Goal: Communication & Community: Share content

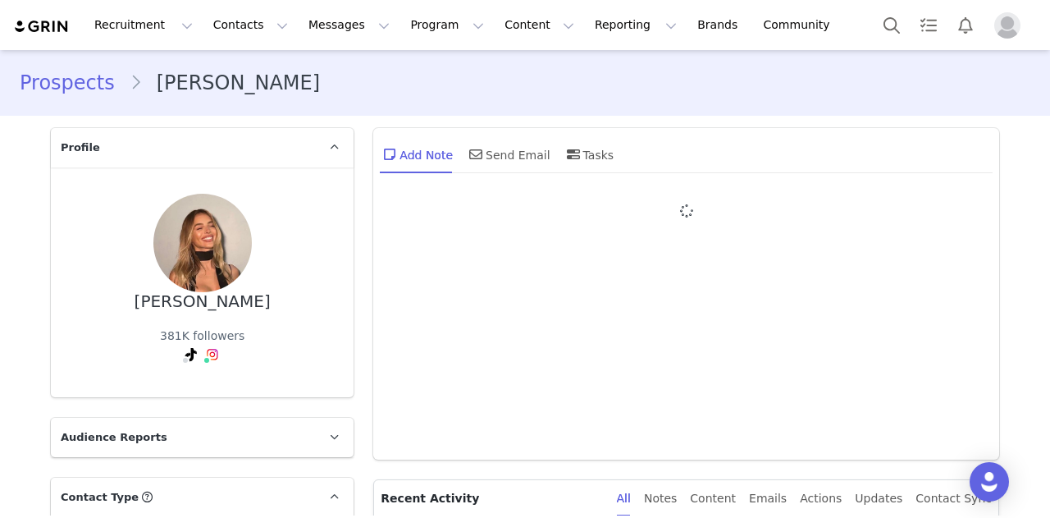
type input "+1 ([GEOGRAPHIC_DATA])"
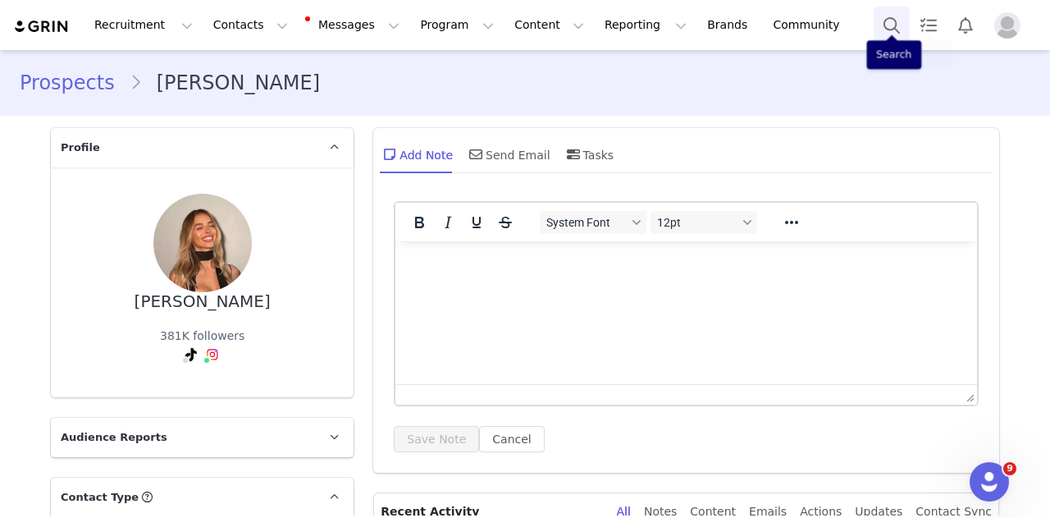
click at [901, 24] on button "Search" at bounding box center [892, 25] width 36 height 37
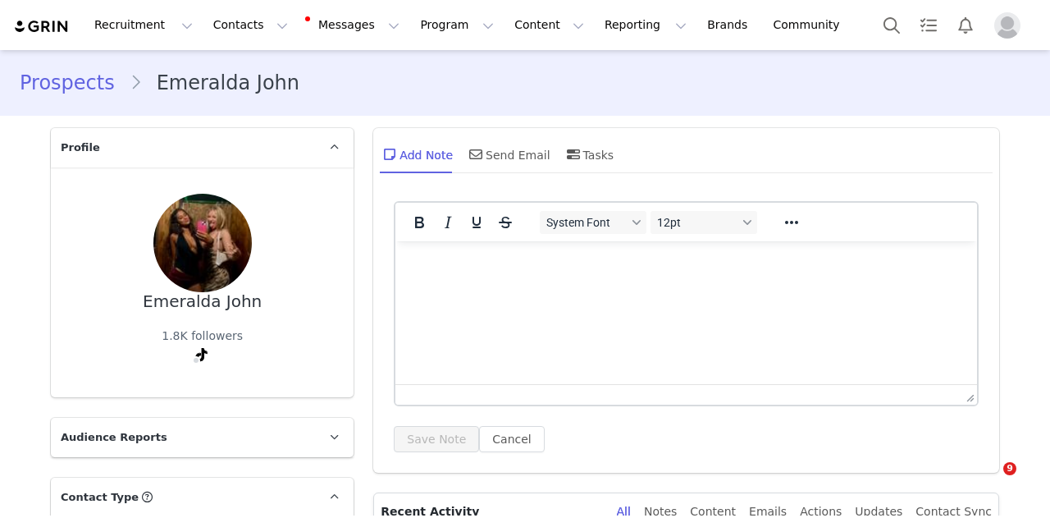
type input "+1 ([GEOGRAPHIC_DATA])"
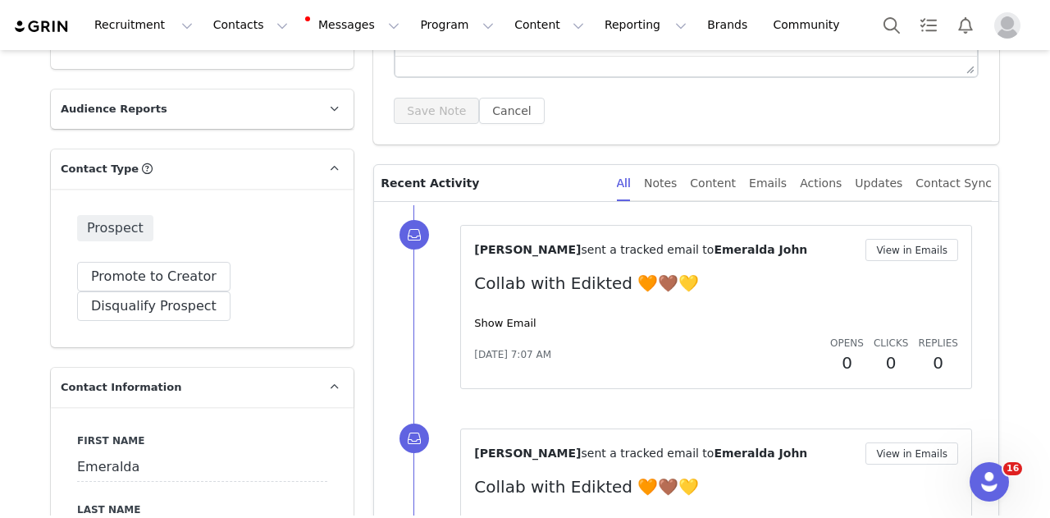
scroll to position [656, 0]
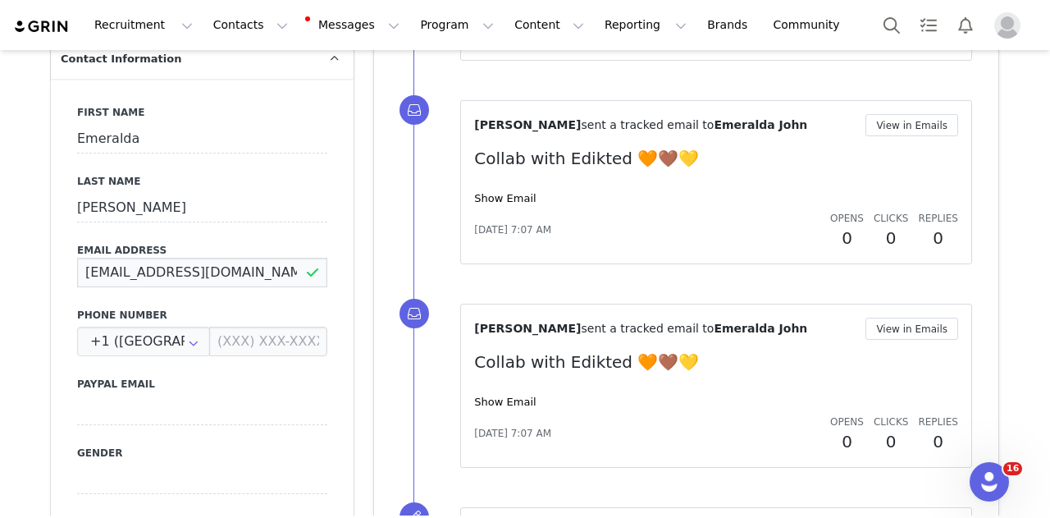
click at [194, 260] on input "emeraldakitova@gmail.com" at bounding box center [202, 273] width 250 height 30
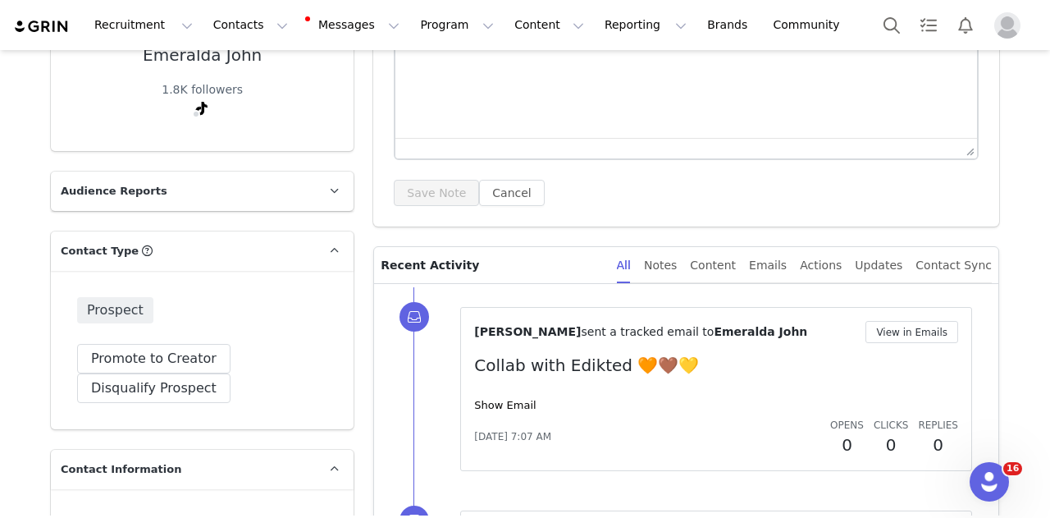
scroll to position [0, 0]
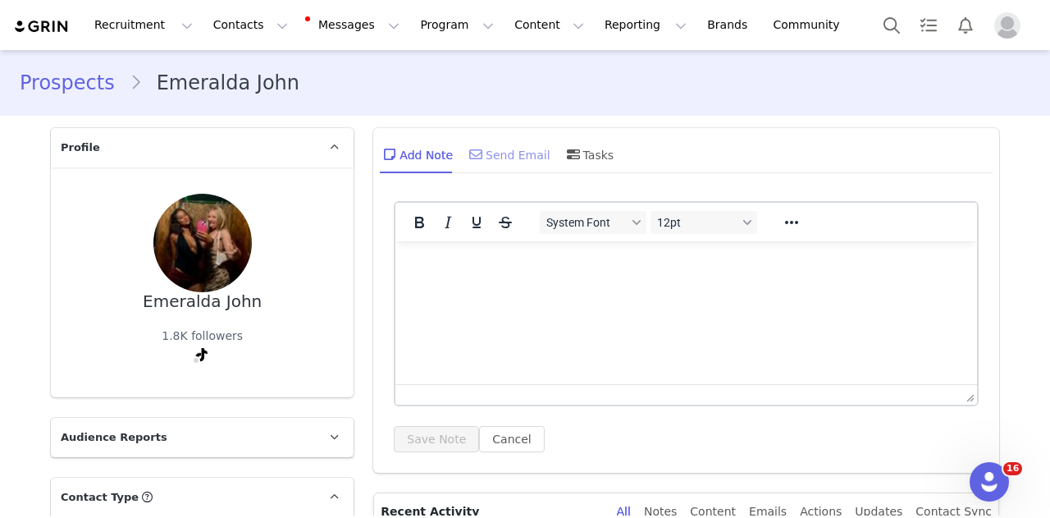
click at [480, 163] on div "Send Email" at bounding box center [508, 154] width 85 height 39
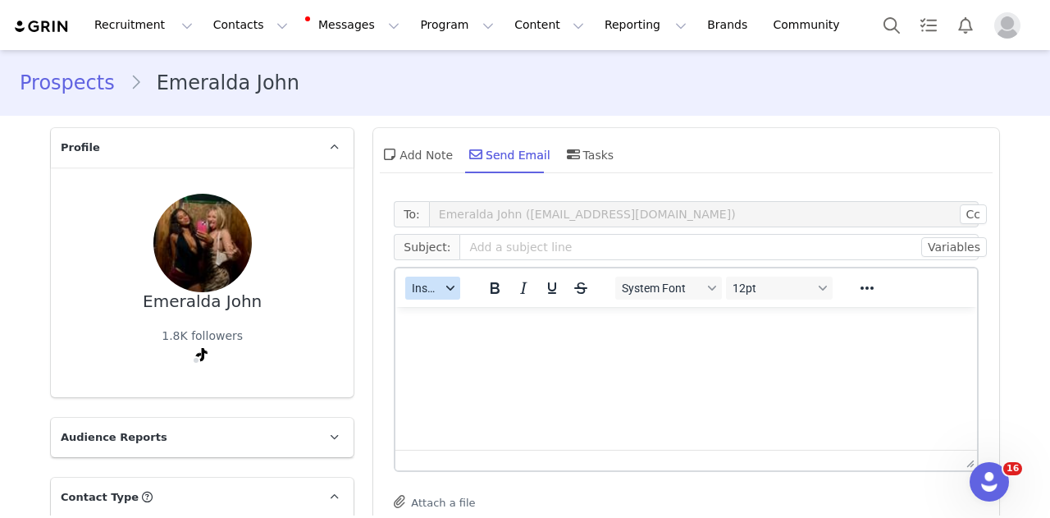
drag, startPoint x: 419, startPoint y: 289, endPoint x: 424, endPoint y: 296, distance: 8.9
click at [419, 290] on span "Insert" at bounding box center [426, 287] width 29 height 13
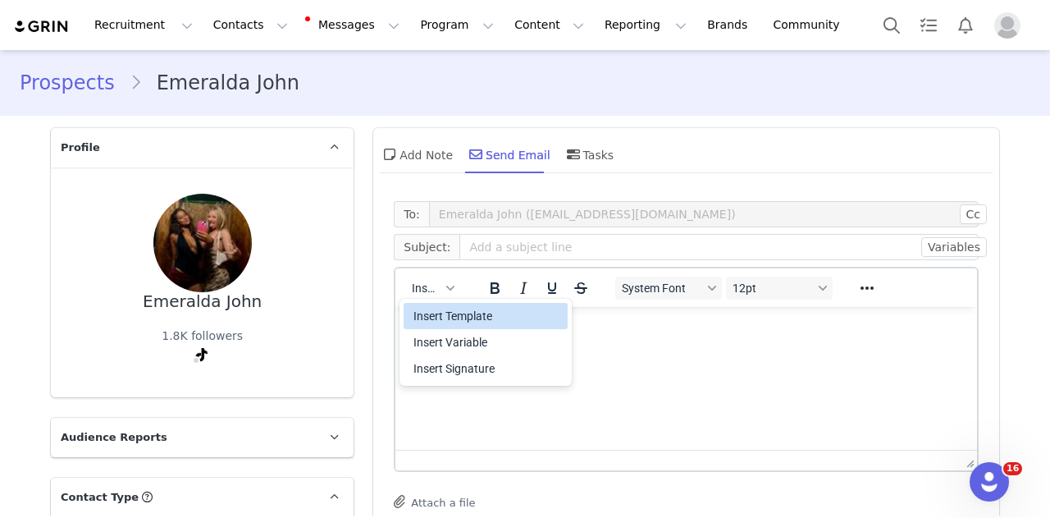
click at [443, 322] on div "Insert Template" at bounding box center [488, 316] width 148 height 20
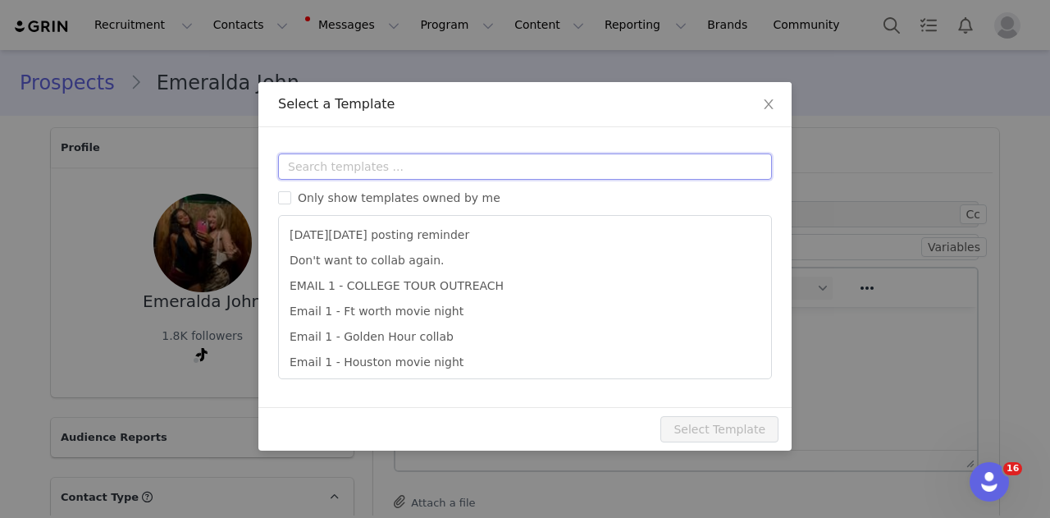
click at [473, 169] on input "text" at bounding box center [525, 166] width 494 height 26
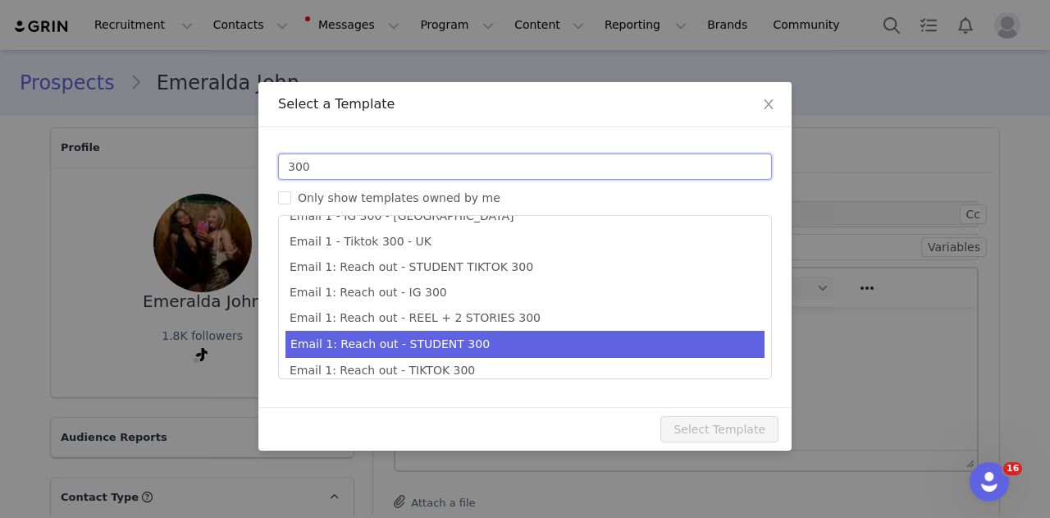
scroll to position [29, 0]
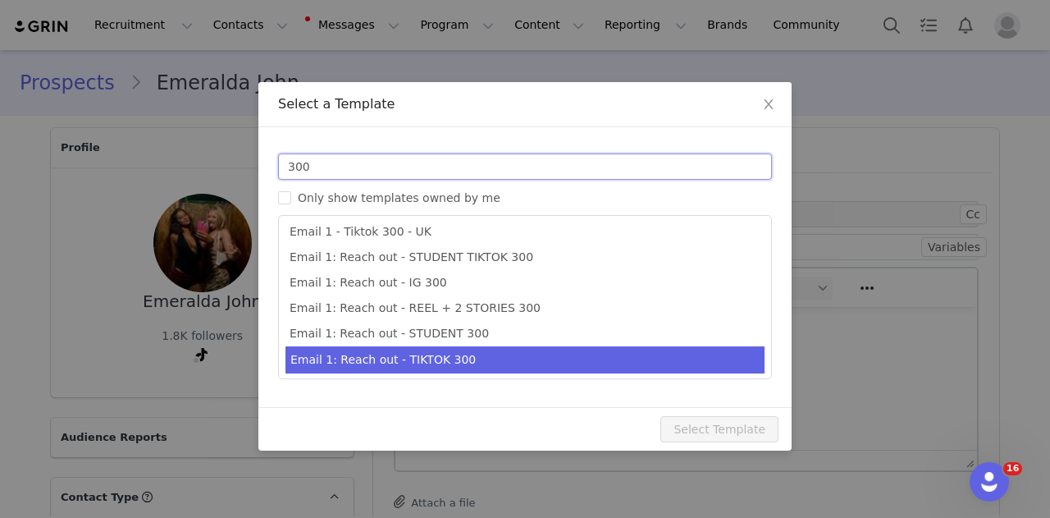
type input "300"
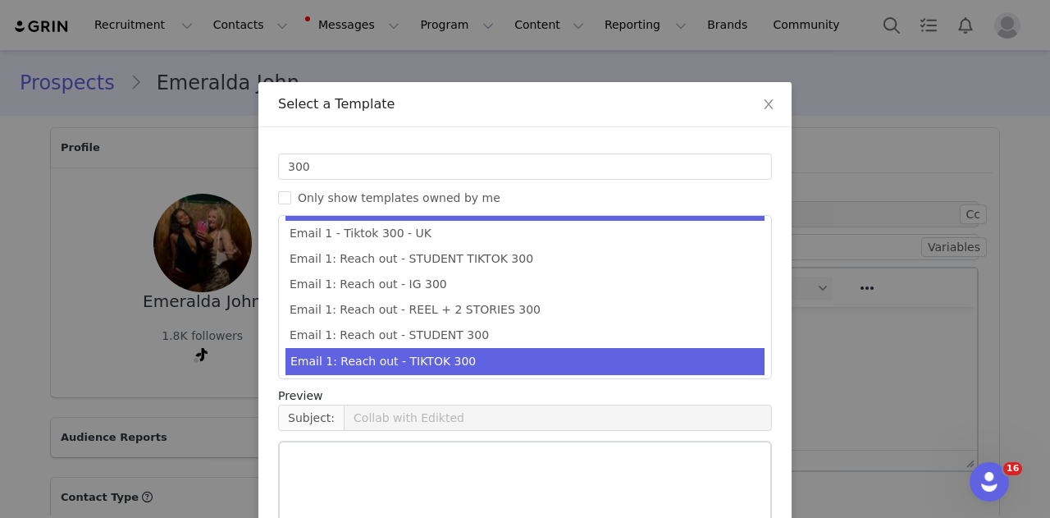
click at [491, 359] on li "Email 1: Reach out - TIKTOK 300" at bounding box center [525, 361] width 479 height 27
type input "Collab with Edikted 🧡🤎💛"
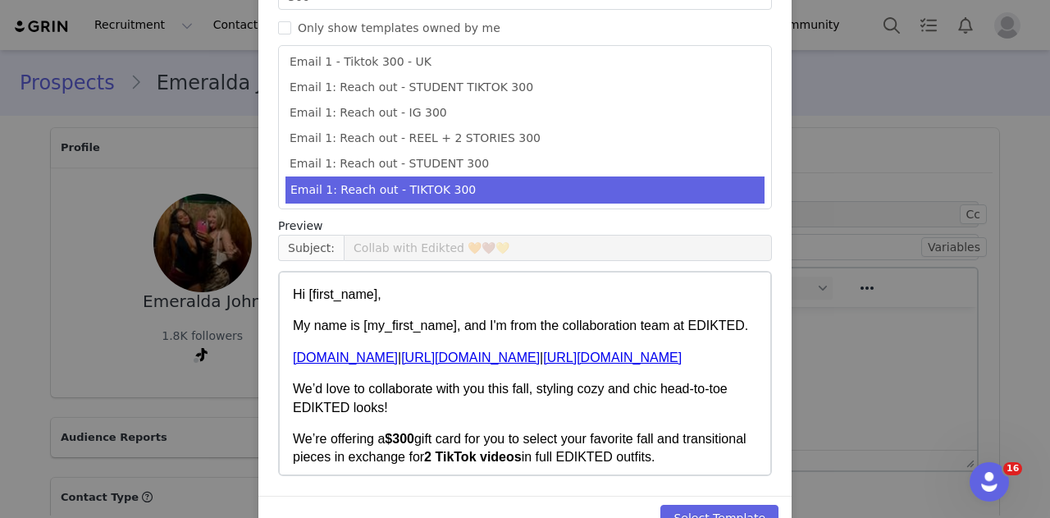
scroll to position [210, 0]
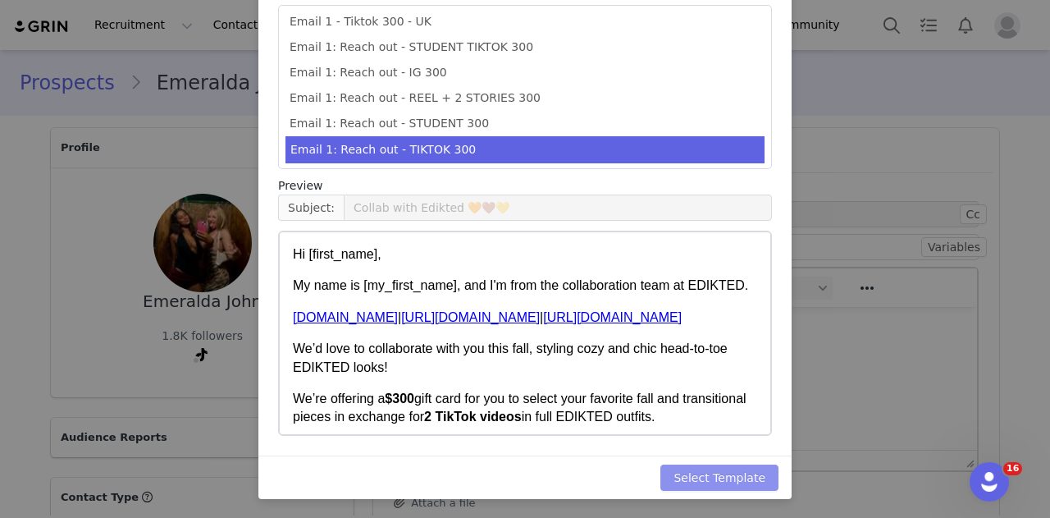
click at [735, 481] on button "Select Template" at bounding box center [719, 477] width 118 height 26
type input "Collab with Edikted 🧡🤎💛"
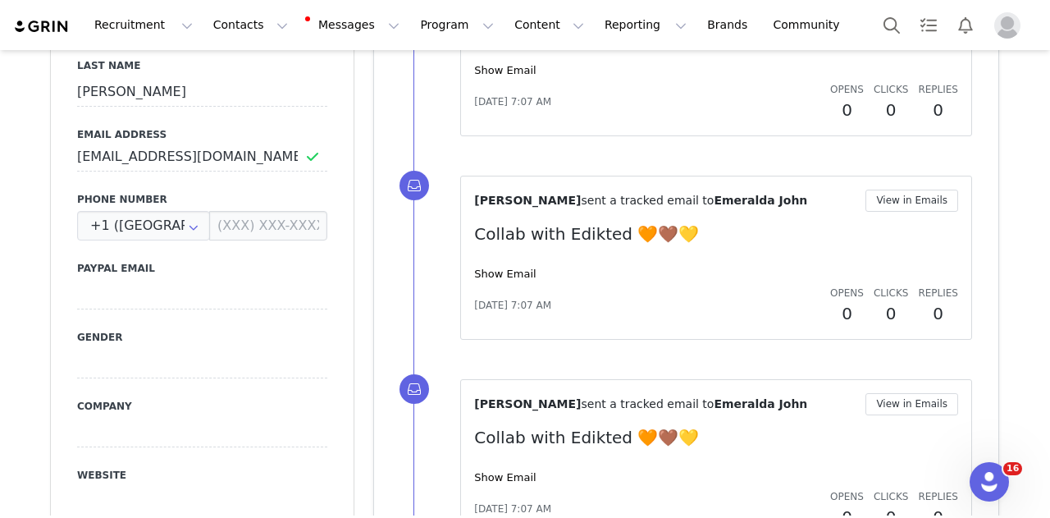
scroll to position [722, 0]
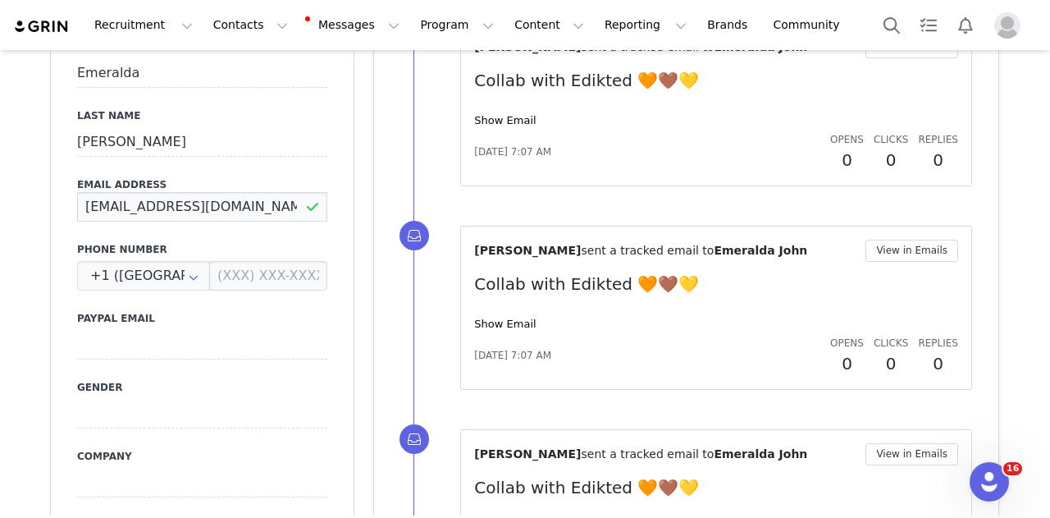
click at [231, 212] on input "emeraldakitova@gmail.com" at bounding box center [202, 207] width 250 height 30
click at [884, 25] on button "Search" at bounding box center [892, 25] width 36 height 37
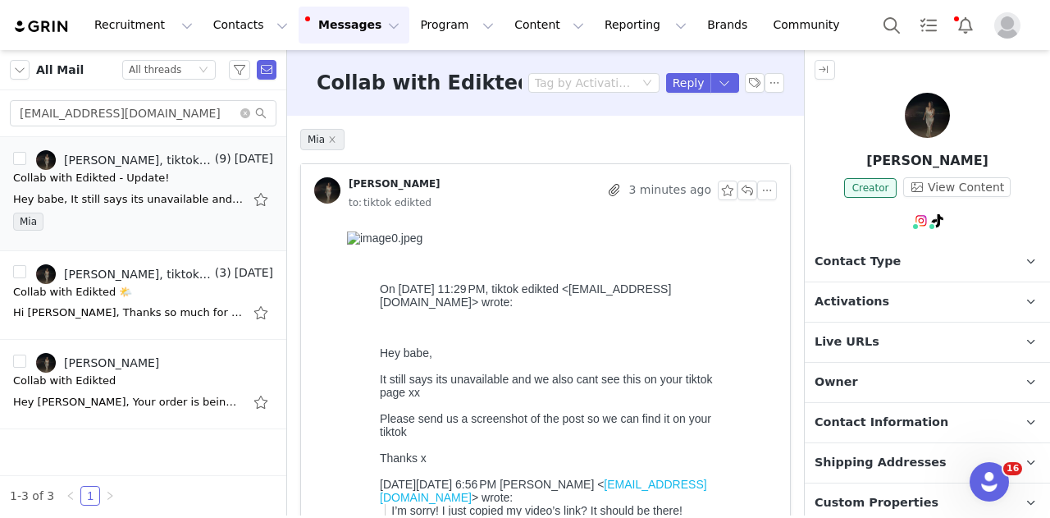
scroll to position [928, 0]
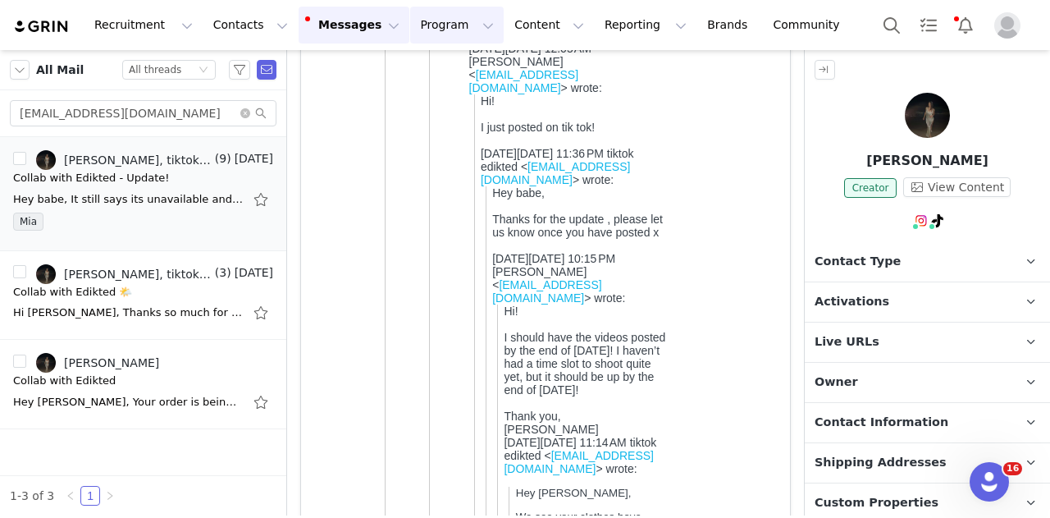
click at [413, 20] on button "Program Program" at bounding box center [457, 25] width 94 height 37
click at [408, 71] on p "Activations" at bounding box center [415, 72] width 63 height 17
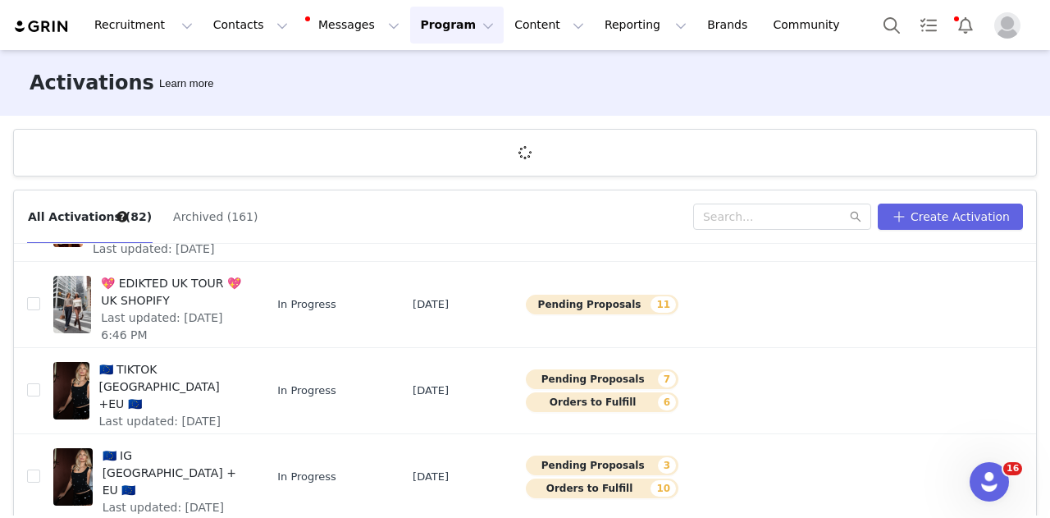
scroll to position [60, 0]
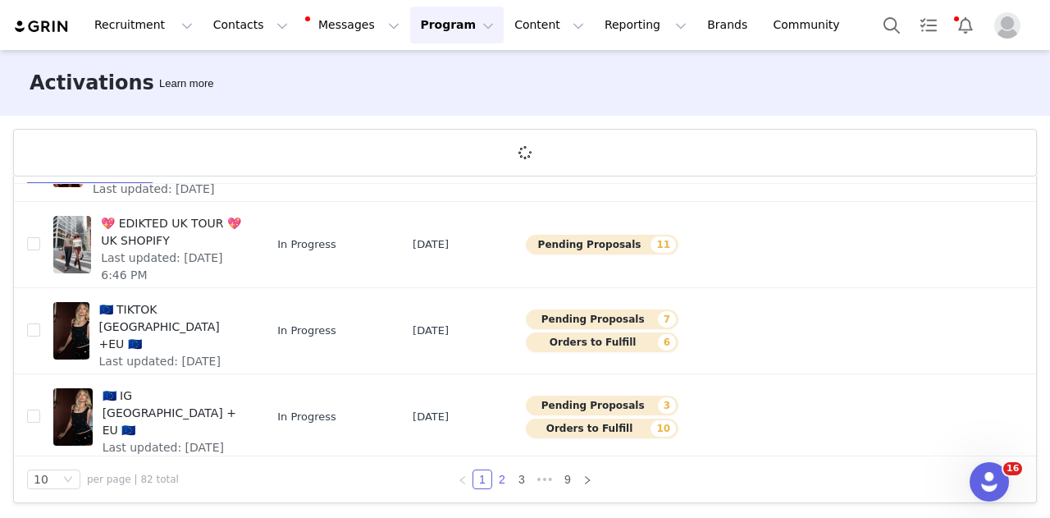
click at [494, 475] on link "2" at bounding box center [502, 479] width 18 height 18
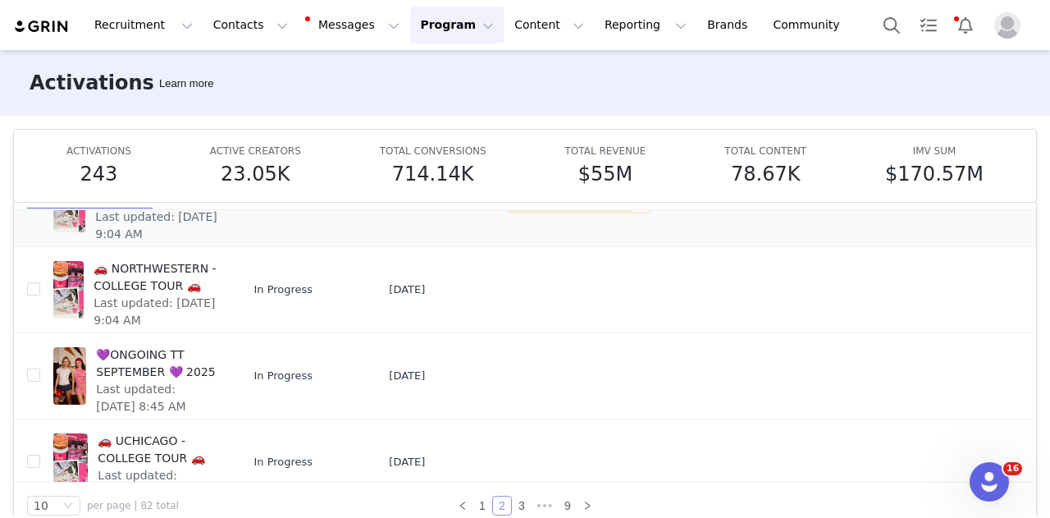
scroll to position [625, 0]
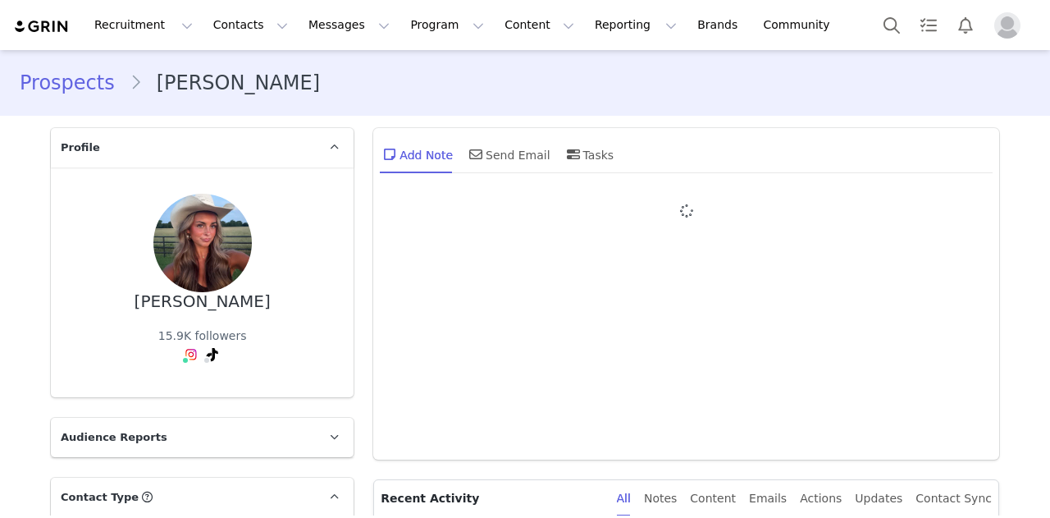
type input "+1 ([GEOGRAPHIC_DATA])"
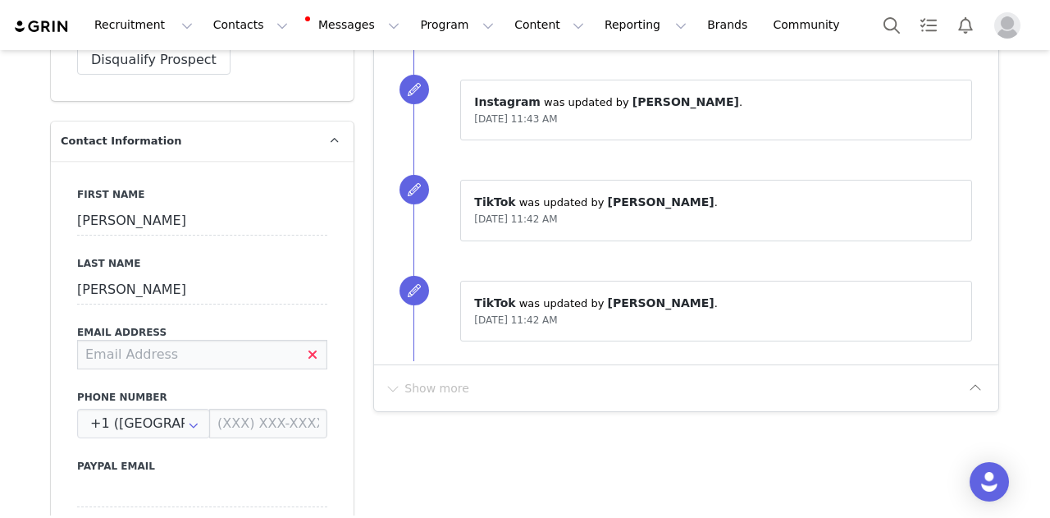
click at [167, 357] on input at bounding box center [202, 355] width 250 height 30
type input "suttonmarkee@icloud.com"
click at [53, 382] on div "First Name Sutton Last Name Markee Email Address suttonmarkee@icloud.com Phone …" at bounding box center [202, 461] width 303 height 600
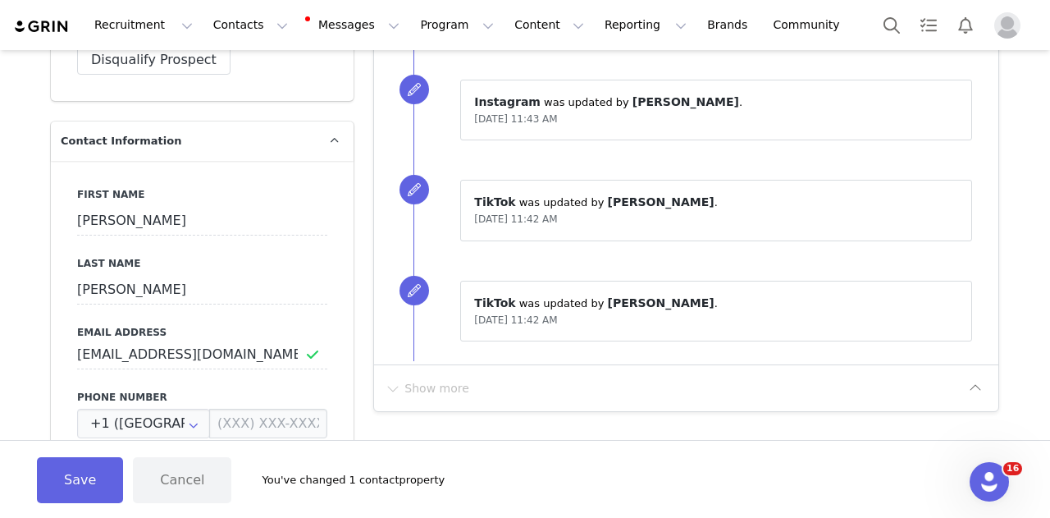
click at [116, 505] on div "Save Cancel You've changed 1 contact property" at bounding box center [525, 479] width 1050 height 78
click at [103, 468] on button "Save" at bounding box center [80, 480] width 86 height 46
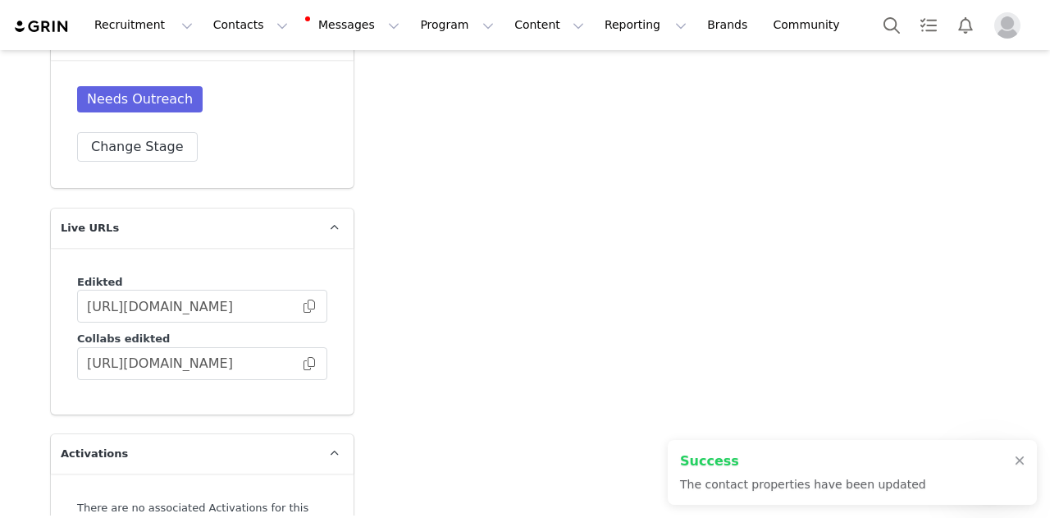
scroll to position [4168, 0]
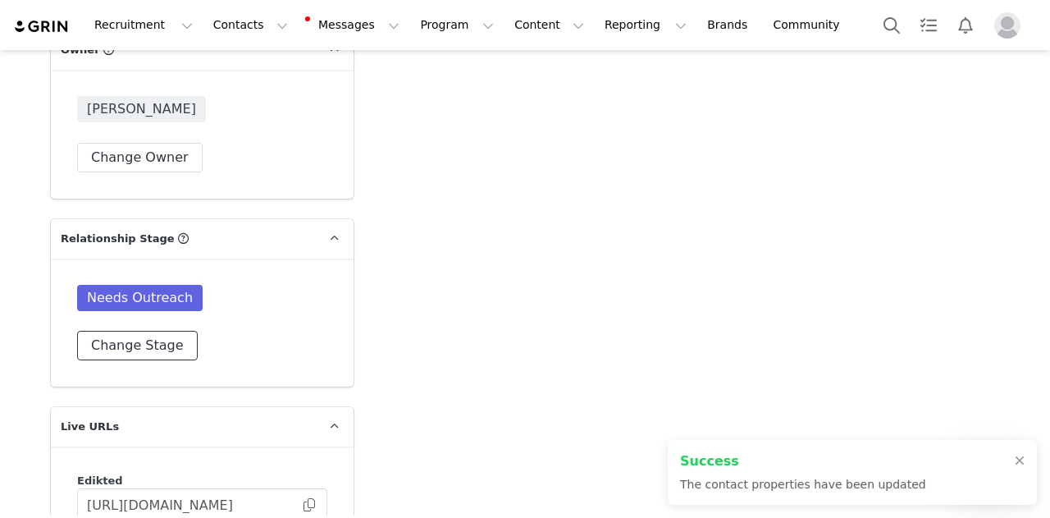
click at [151, 331] on button "Change Stage" at bounding box center [137, 346] width 121 height 30
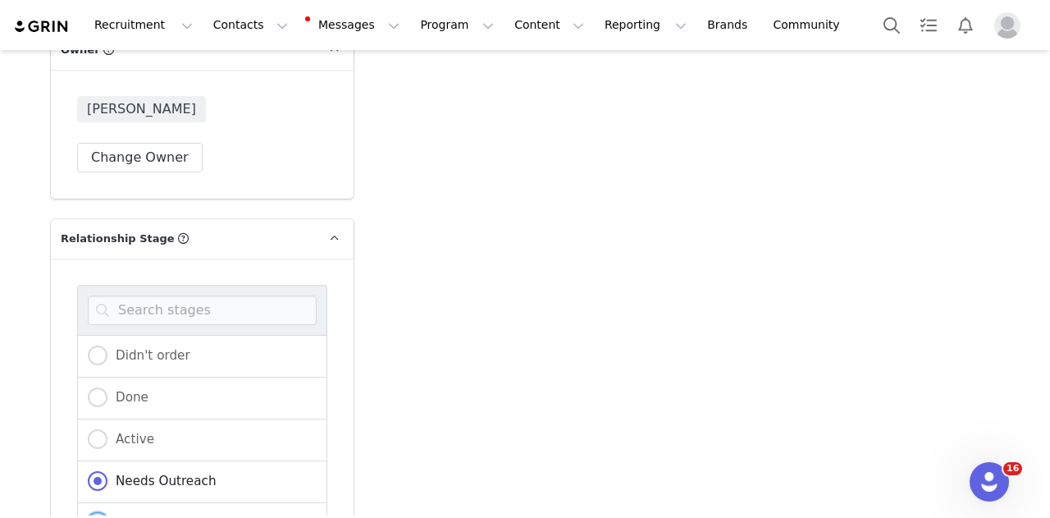
click at [151, 515] on span "In Process" at bounding box center [142, 522] width 71 height 15
click at [107, 513] on input "In Process" at bounding box center [98, 523] width 20 height 21
radio input "true"
radio input "false"
radio input "true"
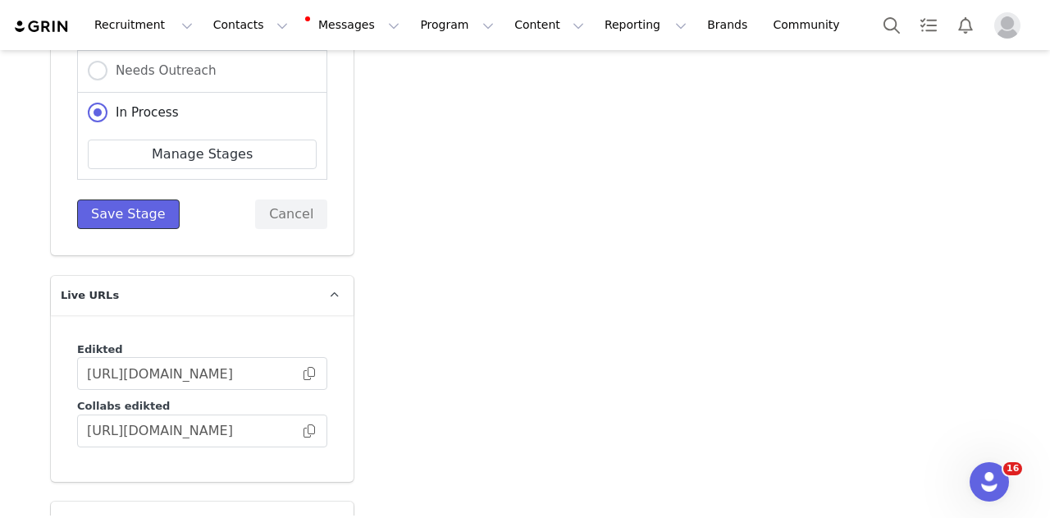
click at [116, 199] on button "Save Stage" at bounding box center [128, 214] width 103 height 30
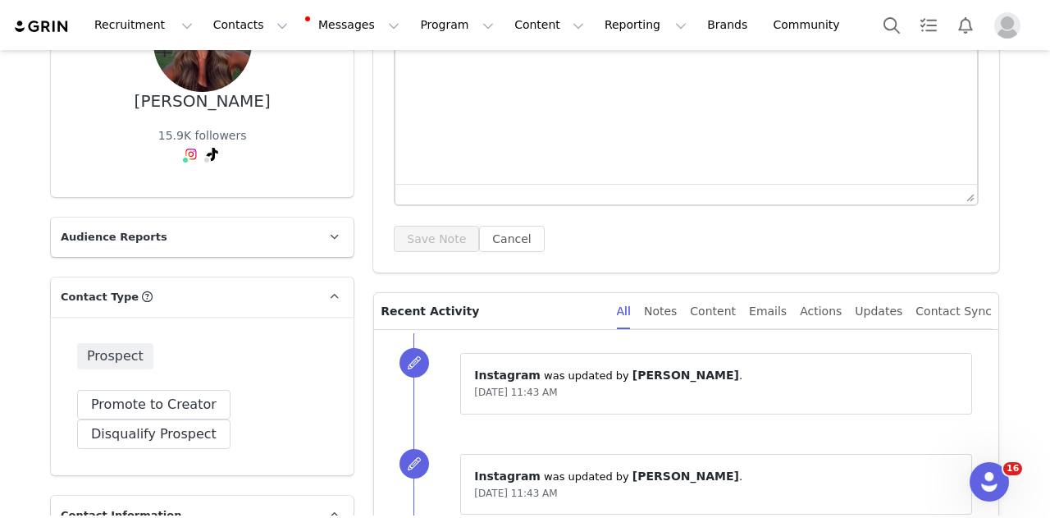
scroll to position [66, 0]
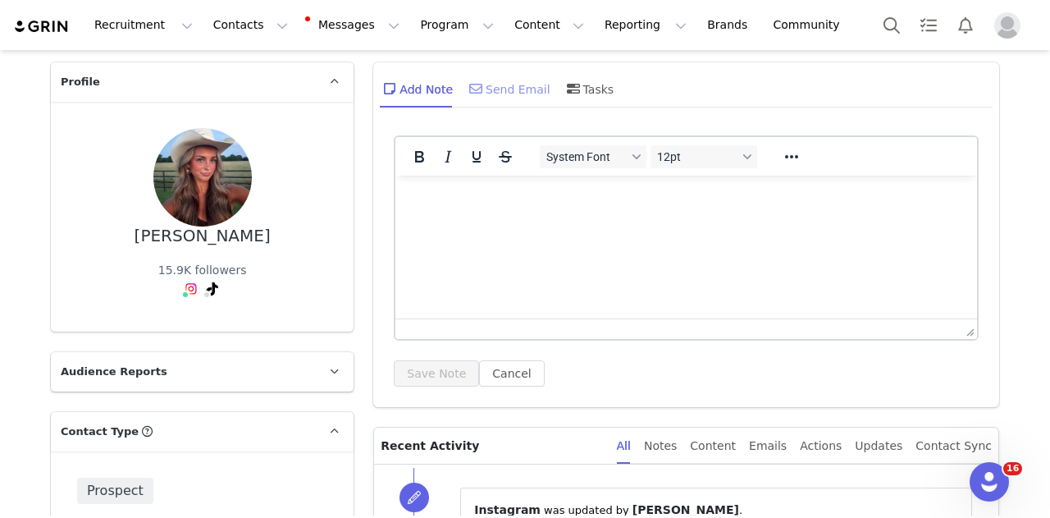
click at [495, 82] on div "Send Email" at bounding box center [508, 88] width 85 height 39
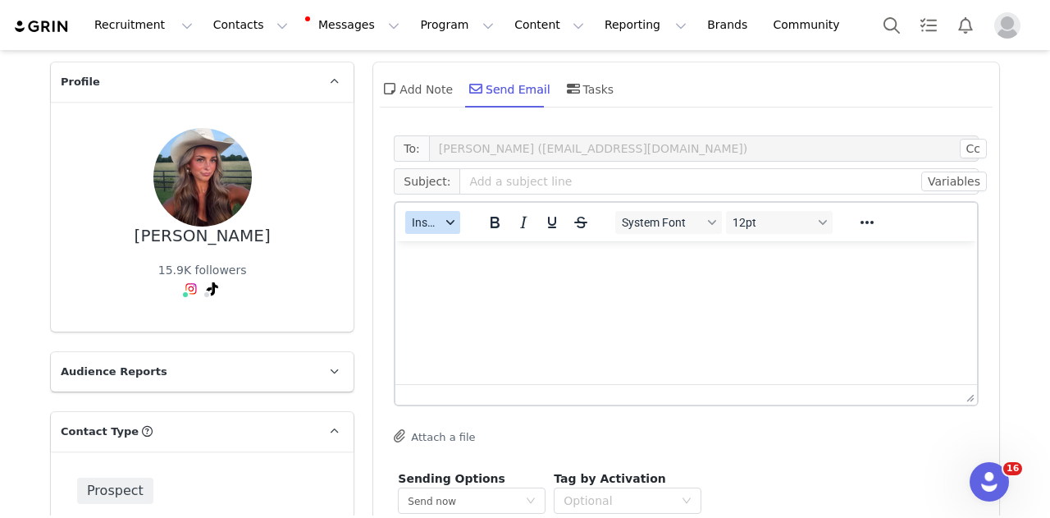
scroll to position [0, 0]
click at [430, 224] on span "Insert" at bounding box center [426, 222] width 29 height 13
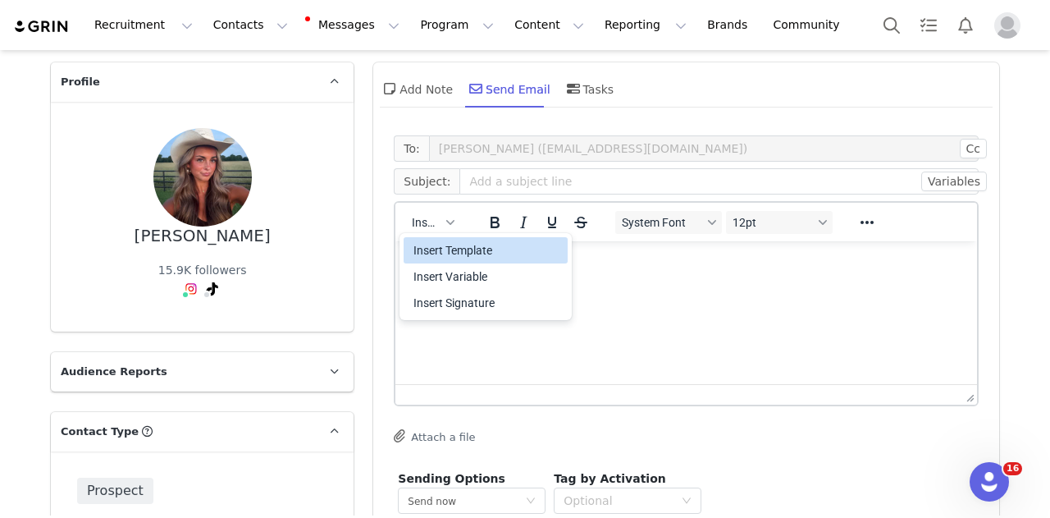
click at [432, 254] on div "Insert Template" at bounding box center [488, 250] width 148 height 20
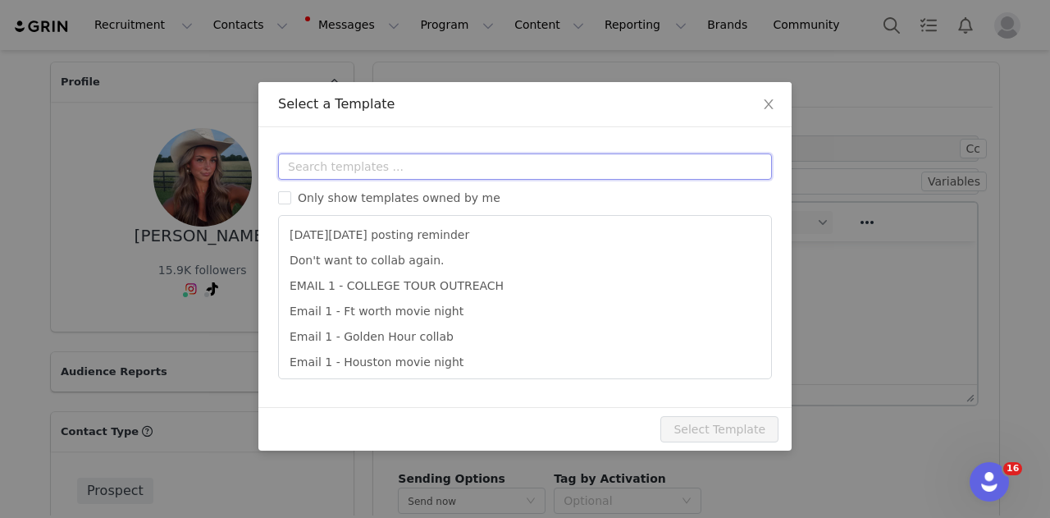
click at [390, 163] on input "text" at bounding box center [525, 166] width 494 height 26
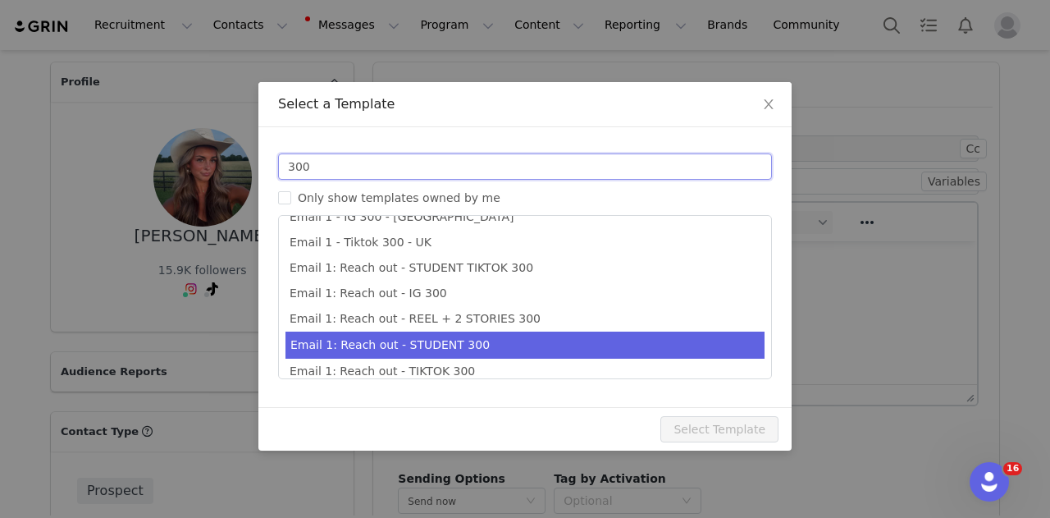
scroll to position [29, 0]
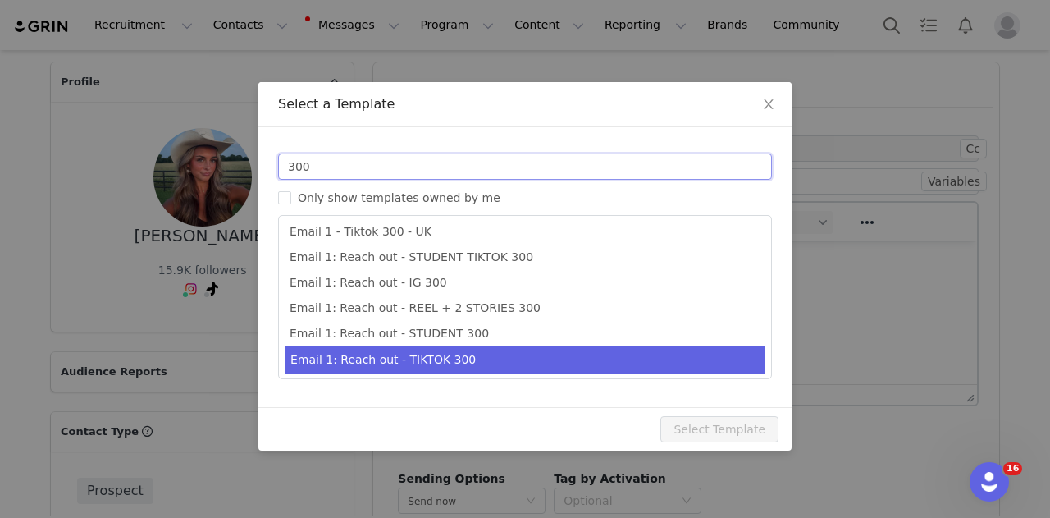
type input "300"
click at [523, 357] on li "Email 1: Reach out - TIKTOK 300" at bounding box center [525, 359] width 479 height 27
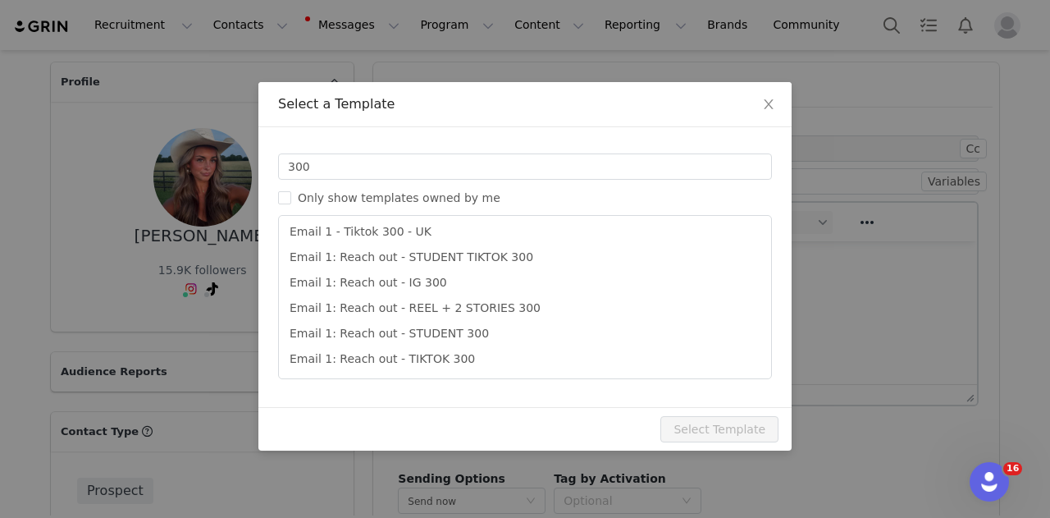
type input "Collab with Edikted 🧡🤎💛"
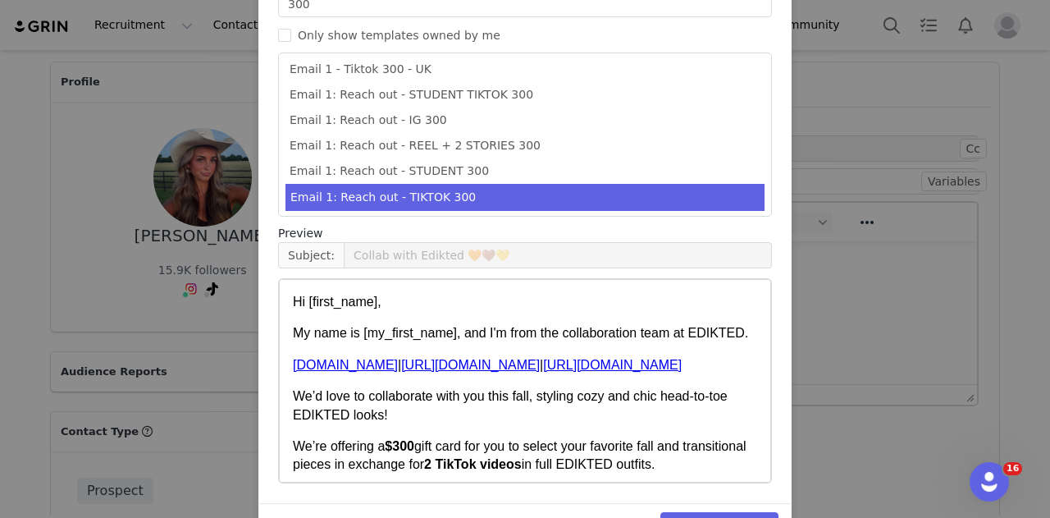
scroll to position [210, 0]
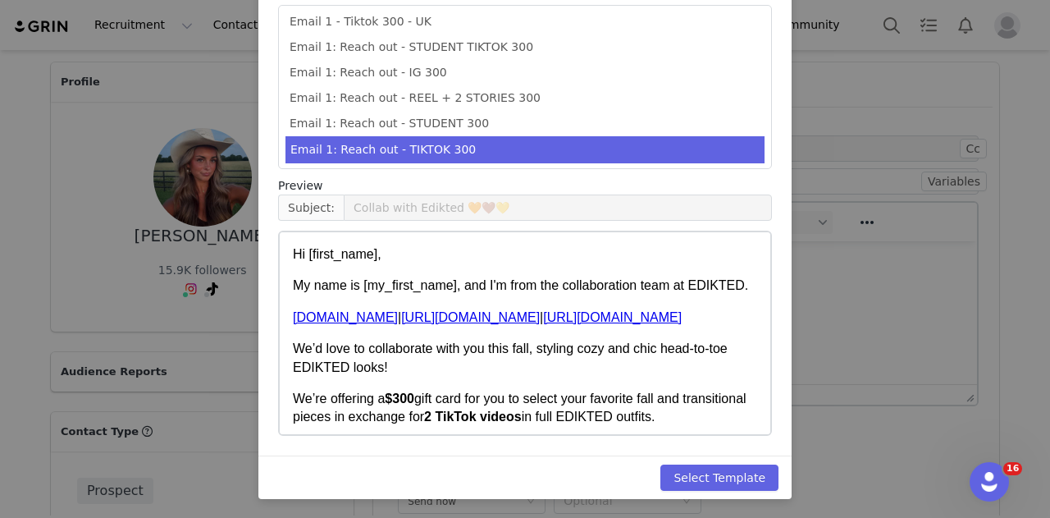
drag, startPoint x: 776, startPoint y: 464, endPoint x: 786, endPoint y: 475, distance: 15.1
click at [776, 465] on div "Select Template" at bounding box center [524, 476] width 533 height 43
drag, startPoint x: 781, startPoint y: 481, endPoint x: 749, endPoint y: 475, distance: 32.5
click at [780, 481] on div "Select Template" at bounding box center [524, 476] width 533 height 43
click at [749, 475] on button "Select Template" at bounding box center [719, 477] width 118 height 26
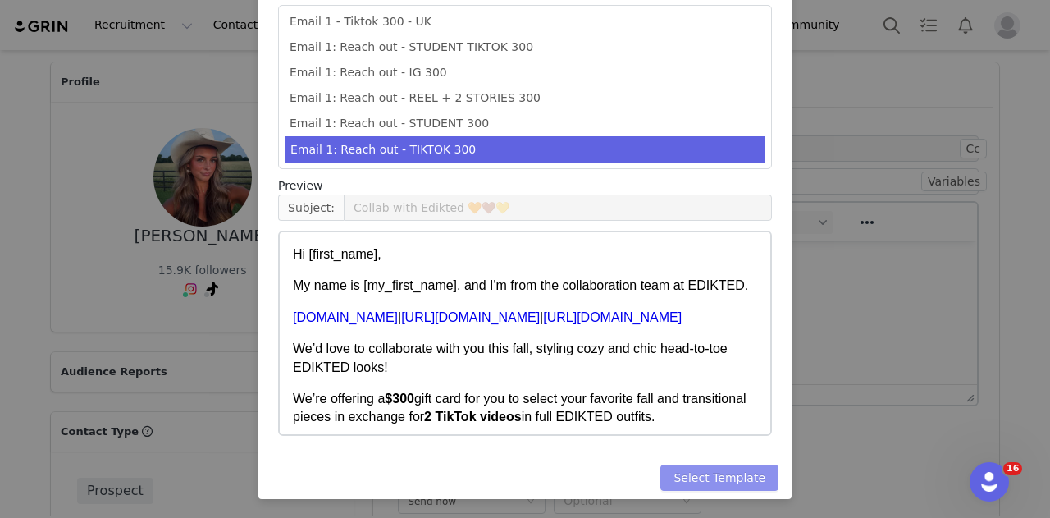
type input "Collab with Edikted 🧡🤎💛"
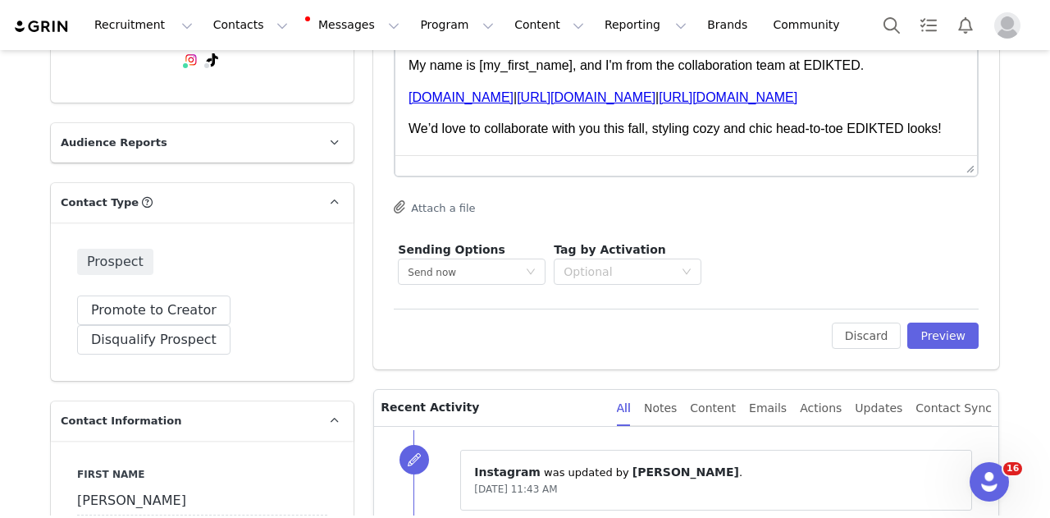
scroll to position [394, 0]
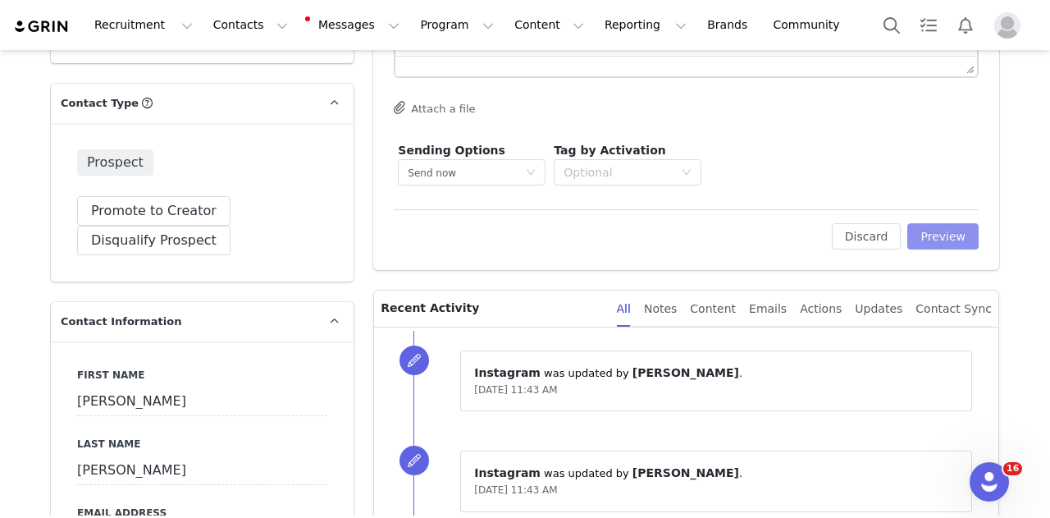
click at [937, 231] on button "Preview" at bounding box center [942, 236] width 71 height 26
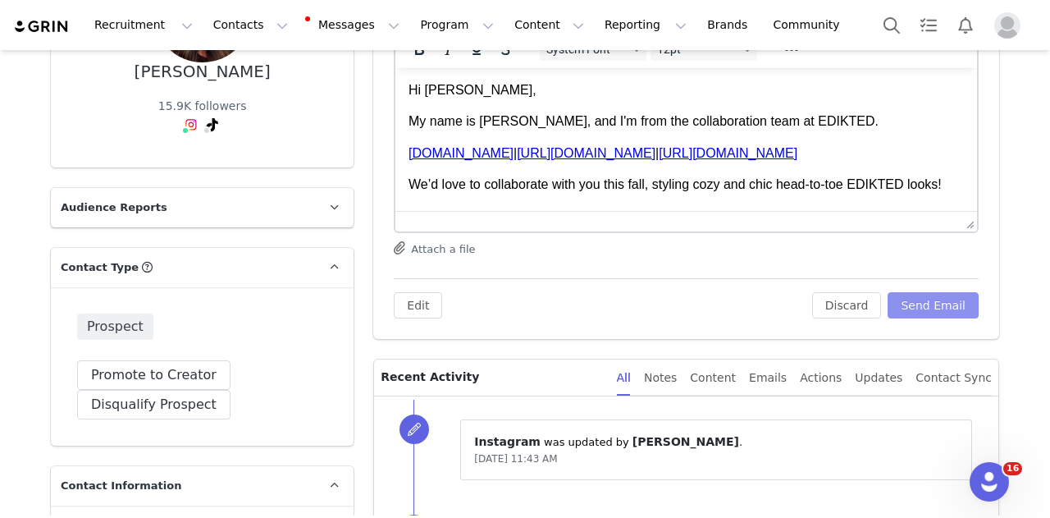
scroll to position [82, 0]
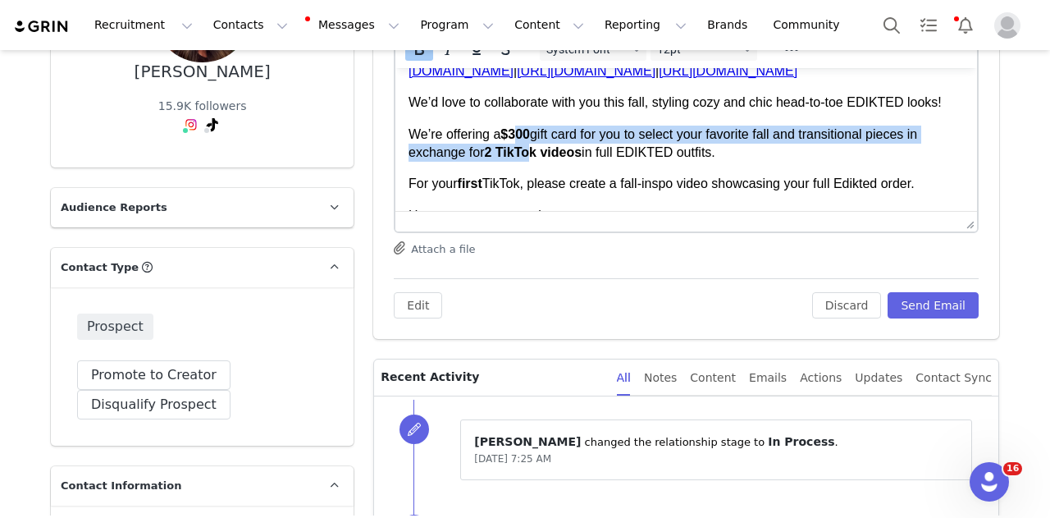
drag, startPoint x: 524, startPoint y: 162, endPoint x: 518, endPoint y: 150, distance: 13.9
click at [518, 150] on p "We’re offering a $300 gift card for you to select your favorite fall and transi…" at bounding box center [686, 144] width 555 height 37
click at [548, 135] on body "Hi Sutton, My name is Mia, and I'm from the collaboration team at EDIKTED. www.…" at bounding box center [686, 372] width 555 height 746
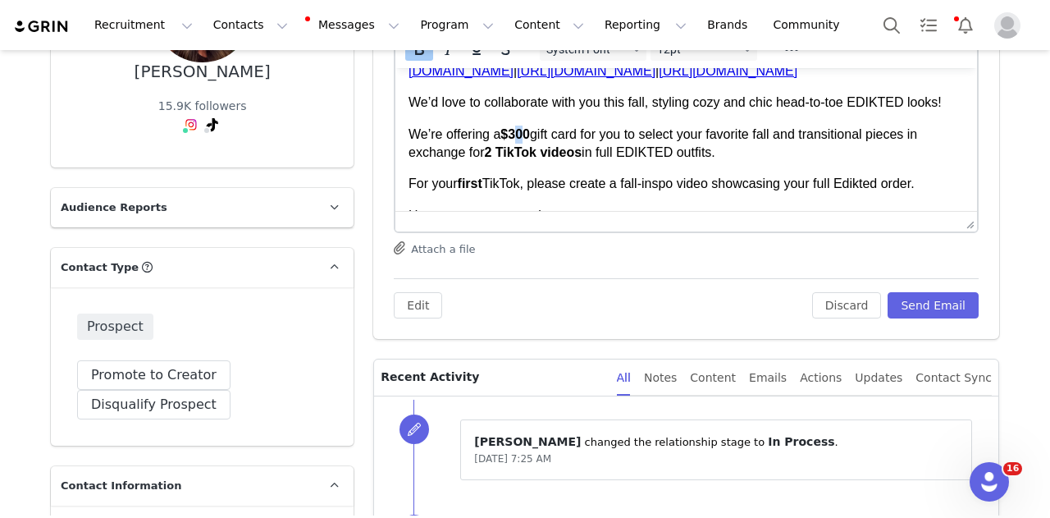
click at [528, 141] on strong "$300" at bounding box center [515, 134] width 30 height 14
click at [919, 302] on button "Send Email" at bounding box center [933, 305] width 91 height 26
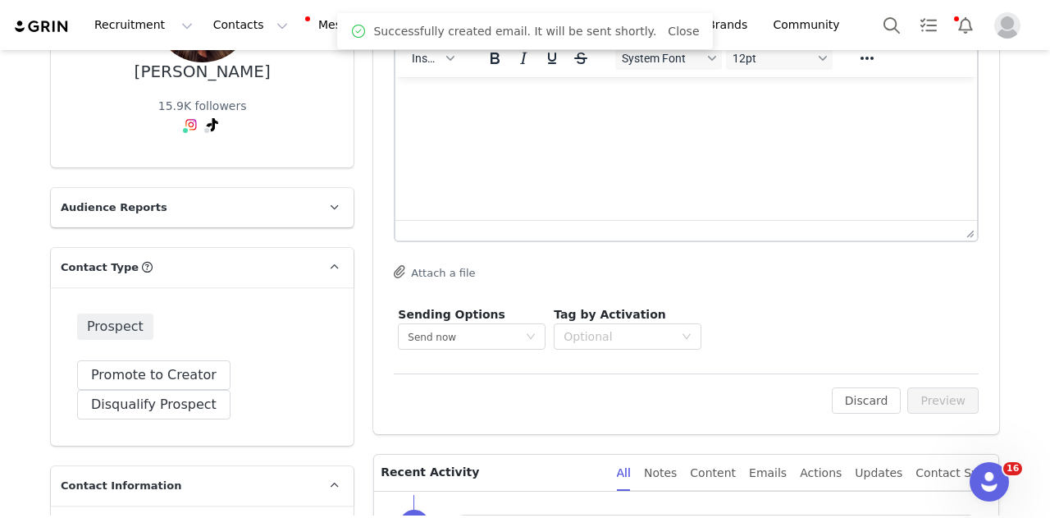
scroll to position [0, 0]
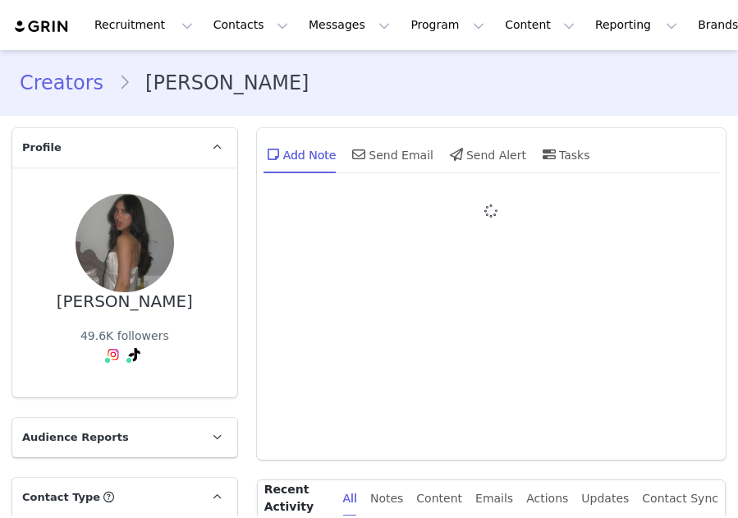
type input "+1 ([GEOGRAPHIC_DATA])"
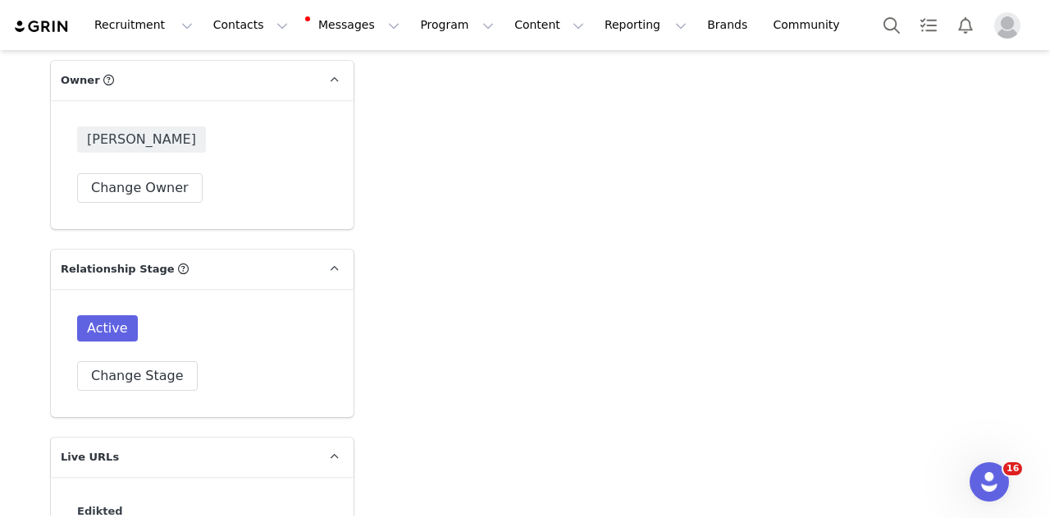
scroll to position [4184, 0]
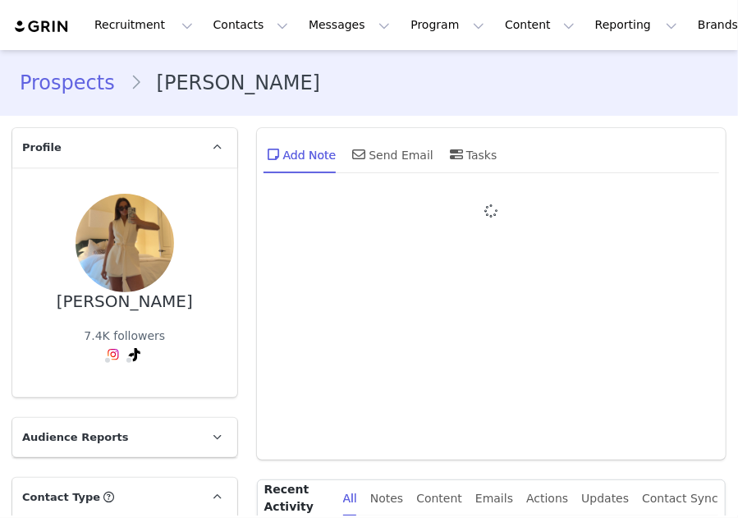
type input "+1 ([GEOGRAPHIC_DATA])"
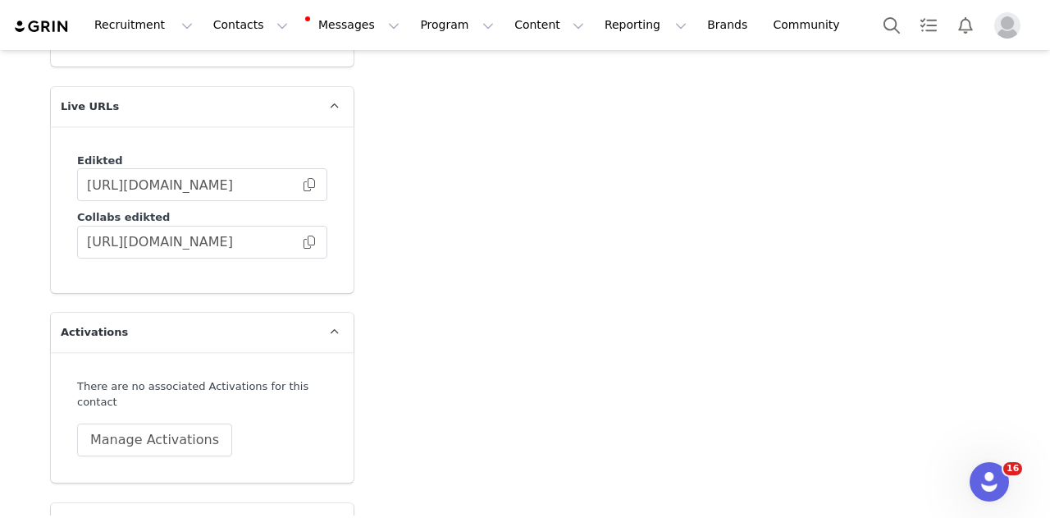
scroll to position [4594, 0]
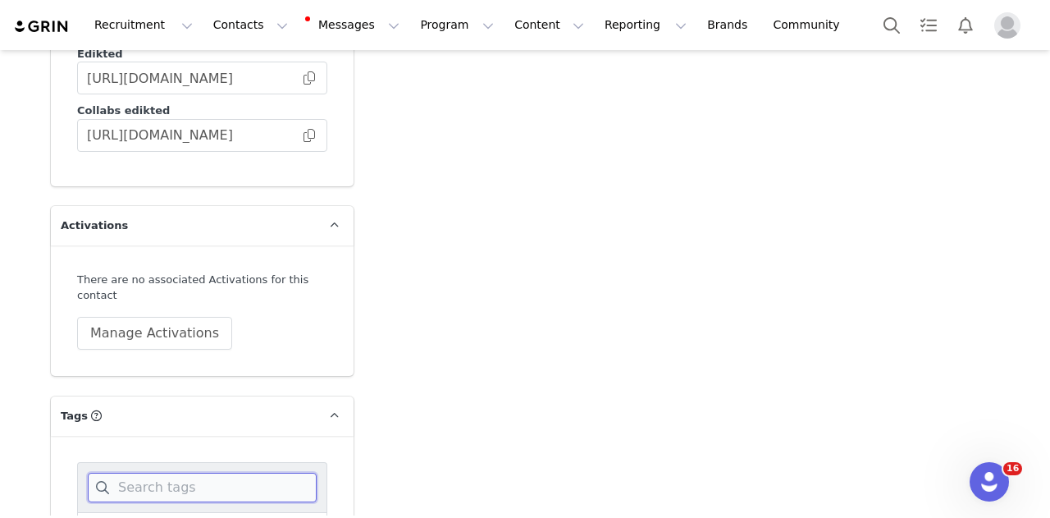
click at [162, 473] on input at bounding box center [202, 488] width 229 height 30
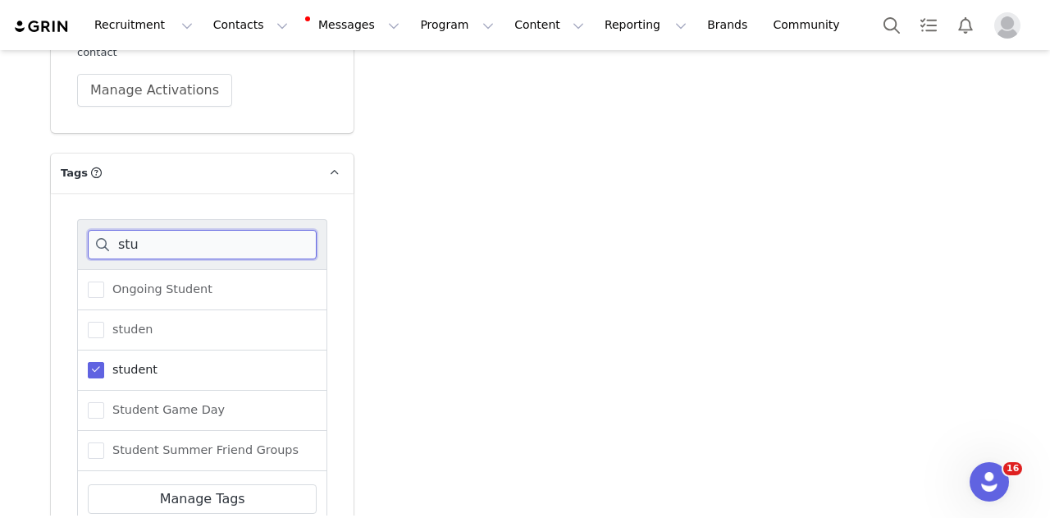
scroll to position [4841, 0]
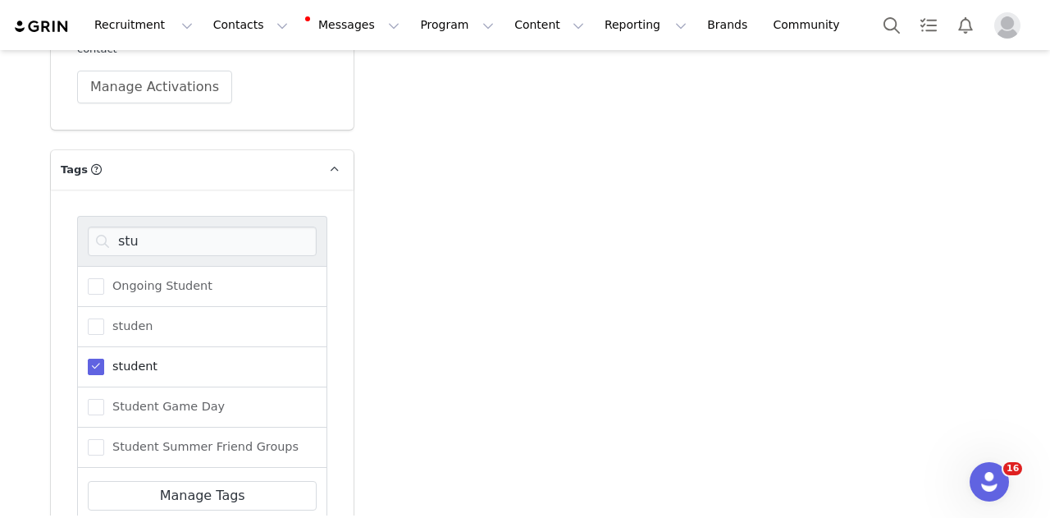
click at [121, 359] on span "student" at bounding box center [130, 367] width 53 height 16
click at [104, 359] on input "student" at bounding box center [104, 359] width 0 height 0
click at [154, 226] on input "stu" at bounding box center [202, 241] width 229 height 30
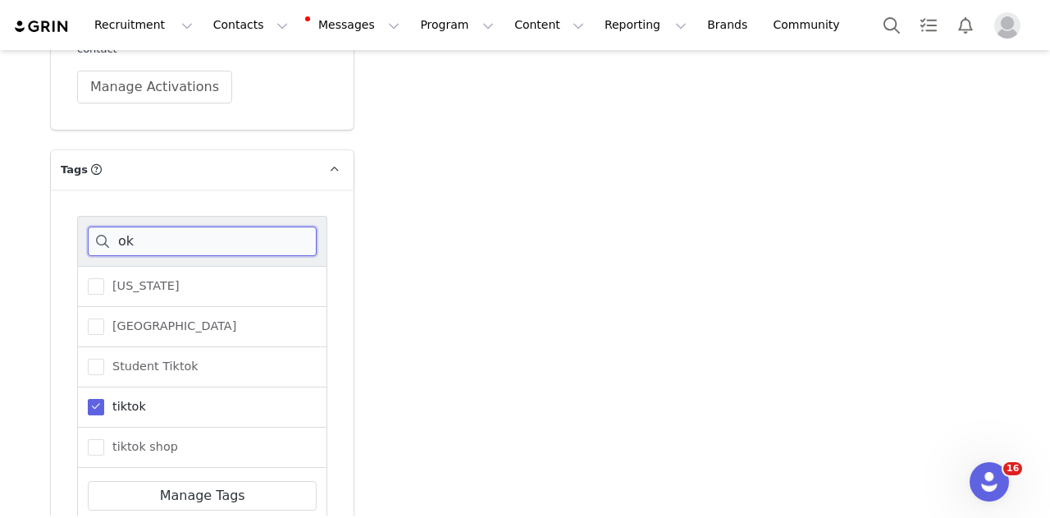
type input "ok"
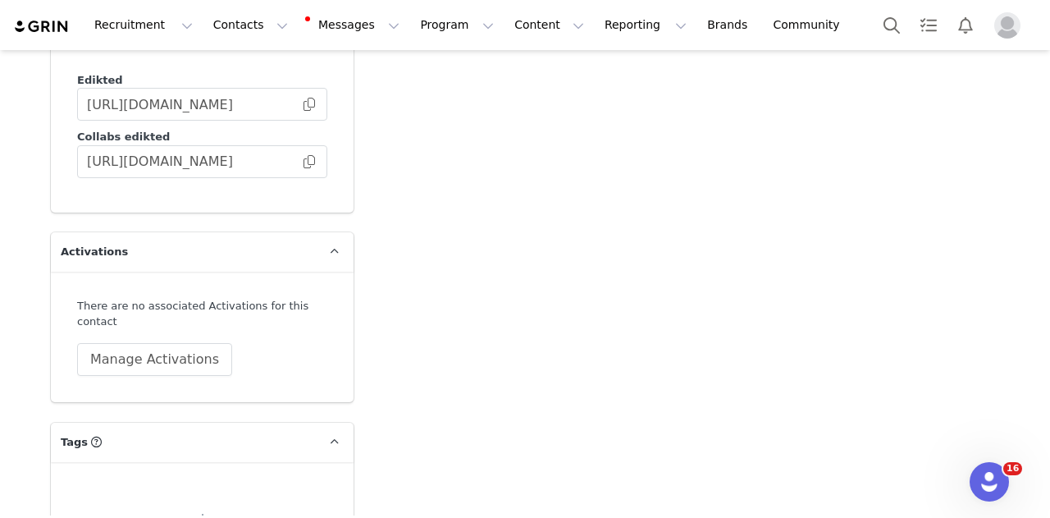
scroll to position [4611, 0]
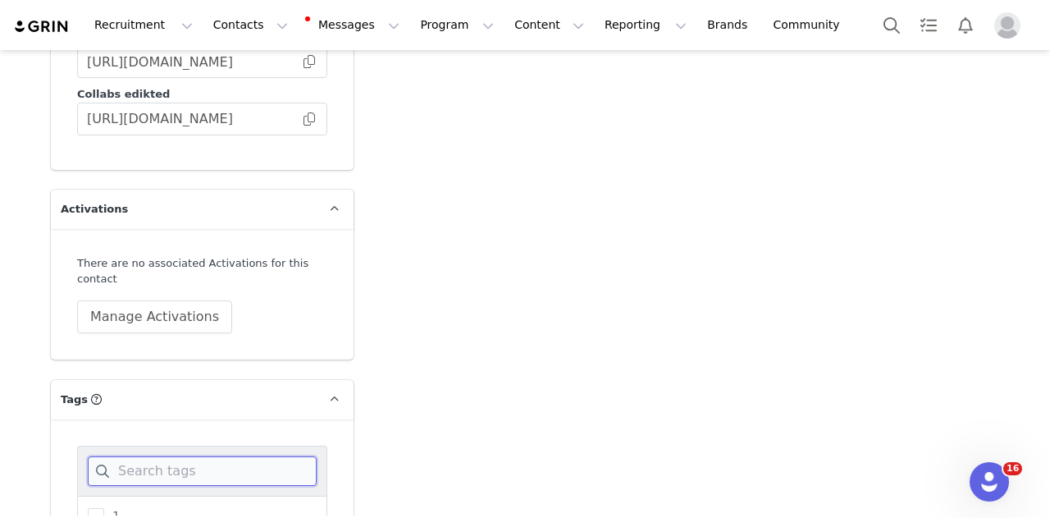
click at [165, 456] on input at bounding box center [202, 471] width 229 height 30
click at [112, 508] on span "Ole Miss" at bounding box center [132, 516] width 57 height 16
click at [104, 508] on input "Ole Miss" at bounding box center [104, 508] width 0 height 0
click at [135, 456] on input "ole" at bounding box center [202, 471] width 229 height 30
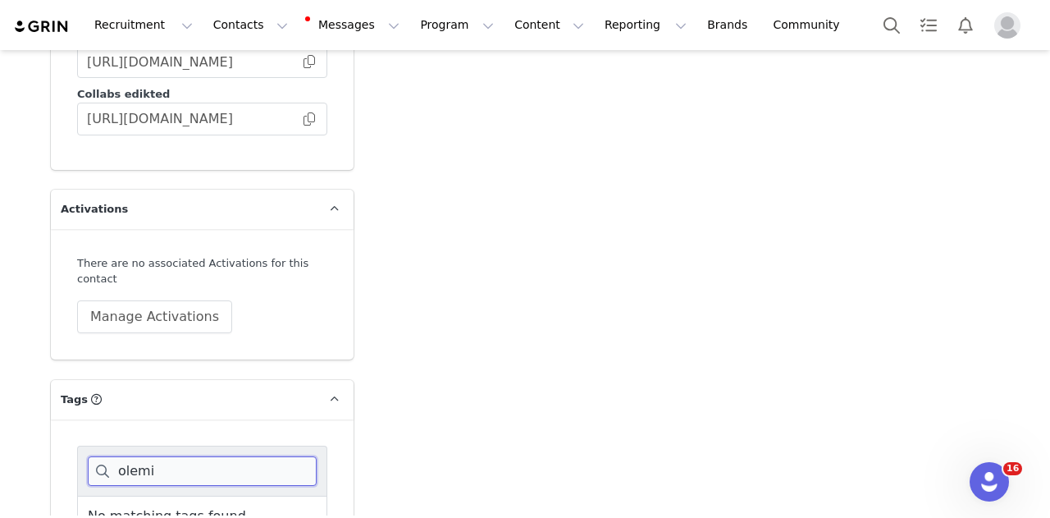
click at [171, 456] on input "olemi" at bounding box center [202, 471] width 229 height 30
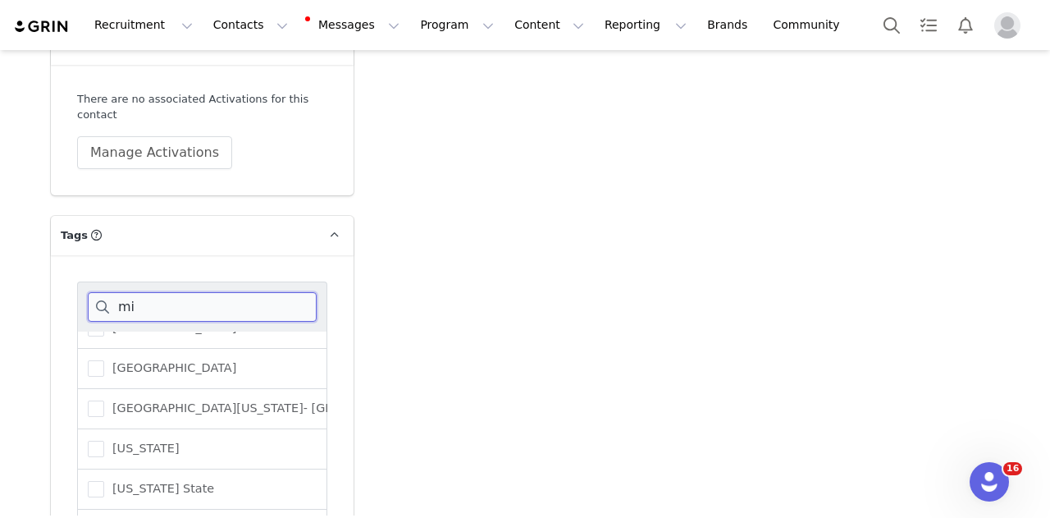
scroll to position [246, 0]
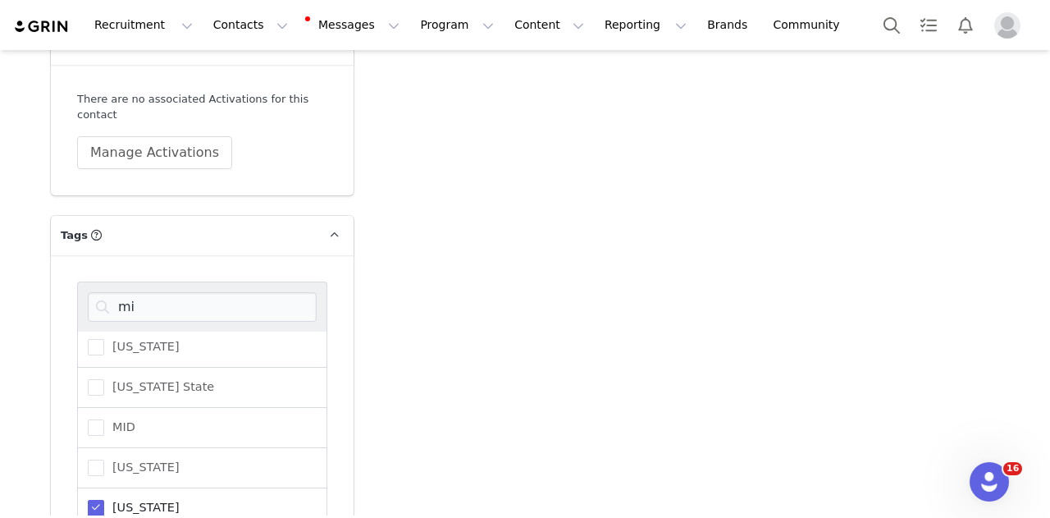
click at [138, 500] on span "Mississippi" at bounding box center [141, 508] width 75 height 16
click at [104, 500] on input "Mississippi" at bounding box center [104, 500] width 0 height 0
click at [176, 292] on input "mi" at bounding box center [202, 307] width 229 height 30
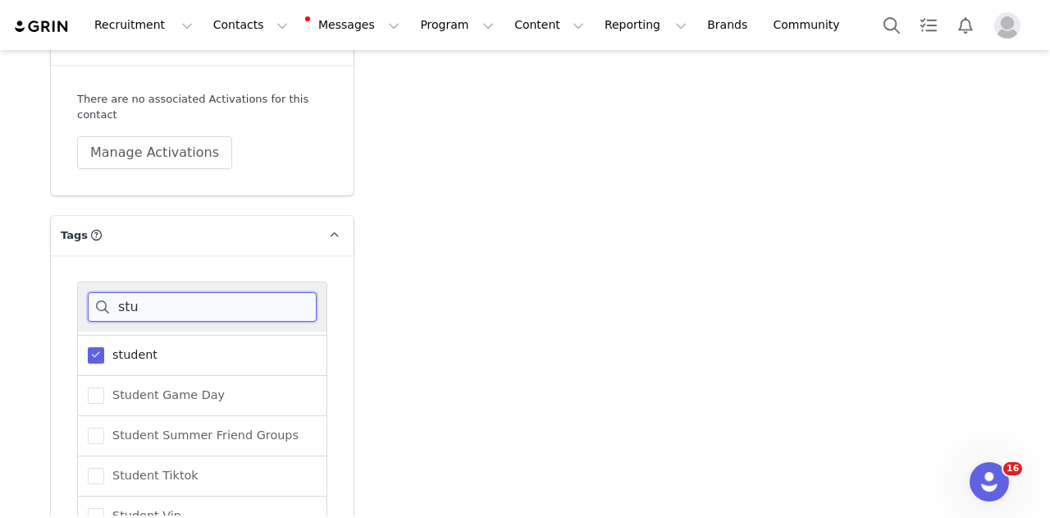
scroll to position [75, 0]
drag, startPoint x: 140, startPoint y: 281, endPoint x: 131, endPoint y: 260, distance: 22.4
click at [137, 349] on span "student" at bounding box center [130, 357] width 53 height 16
click at [104, 349] on input "student" at bounding box center [104, 349] width 0 height 0
click at [131, 292] on input "stu" at bounding box center [202, 307] width 229 height 30
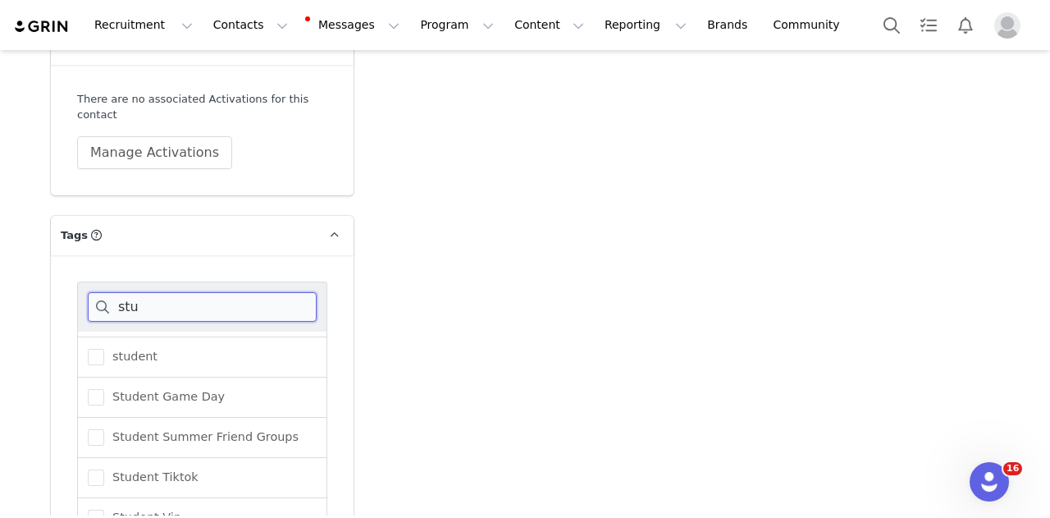
click at [131, 292] on input "stu" at bounding box center [202, 307] width 229 height 30
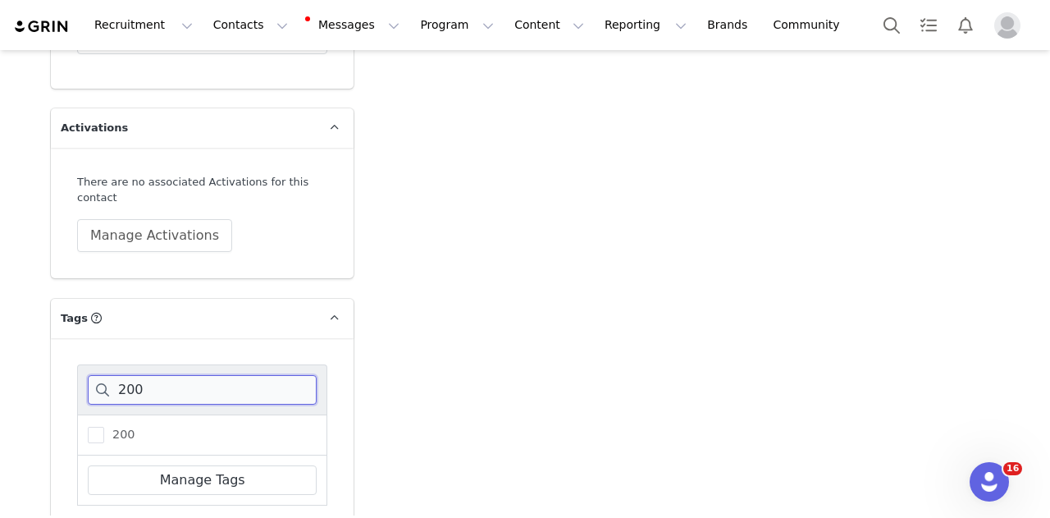
click at [162, 375] on input "200" at bounding box center [202, 390] width 229 height 30
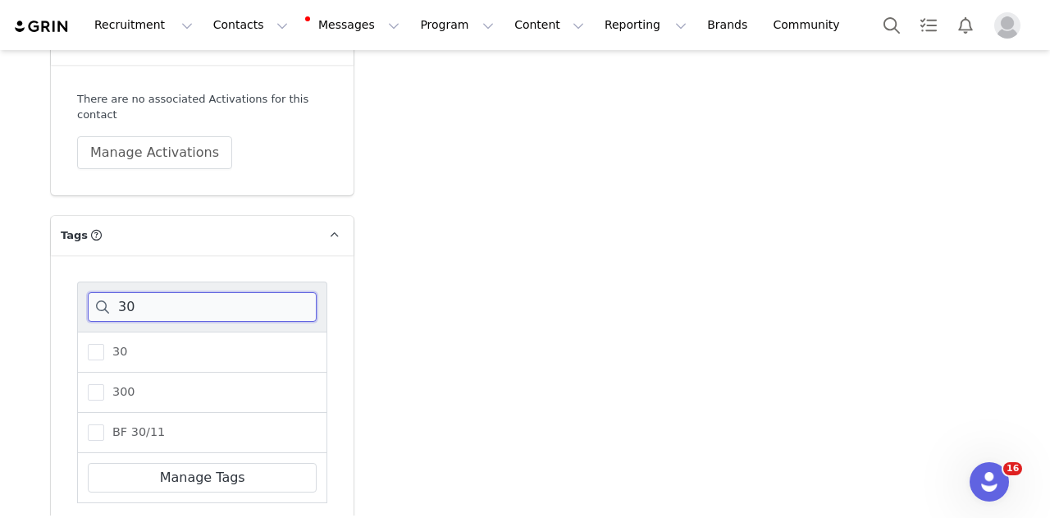
scroll to position [4773, 0]
type input "30"
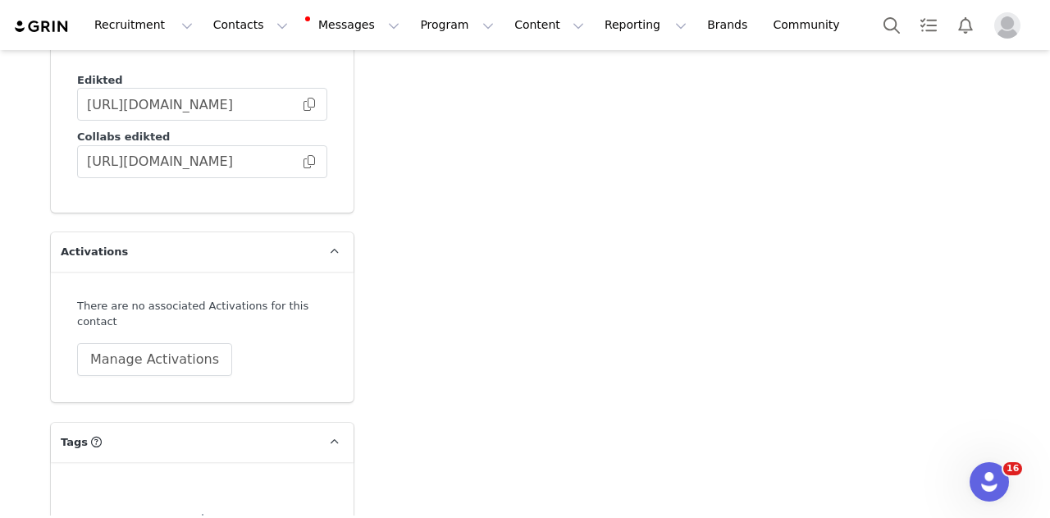
scroll to position [4578, 0]
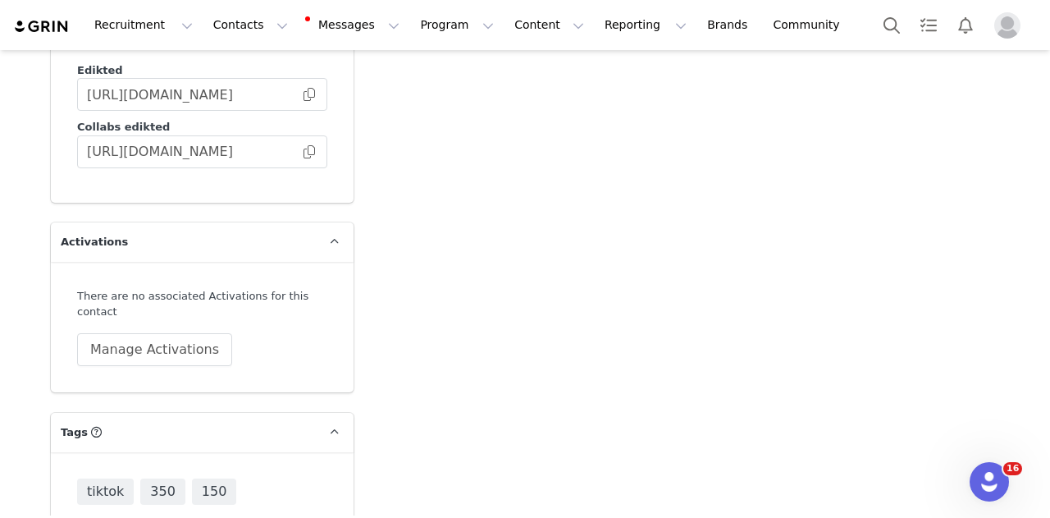
click at [129, 489] on input at bounding box center [202, 504] width 229 height 30
type input "150"
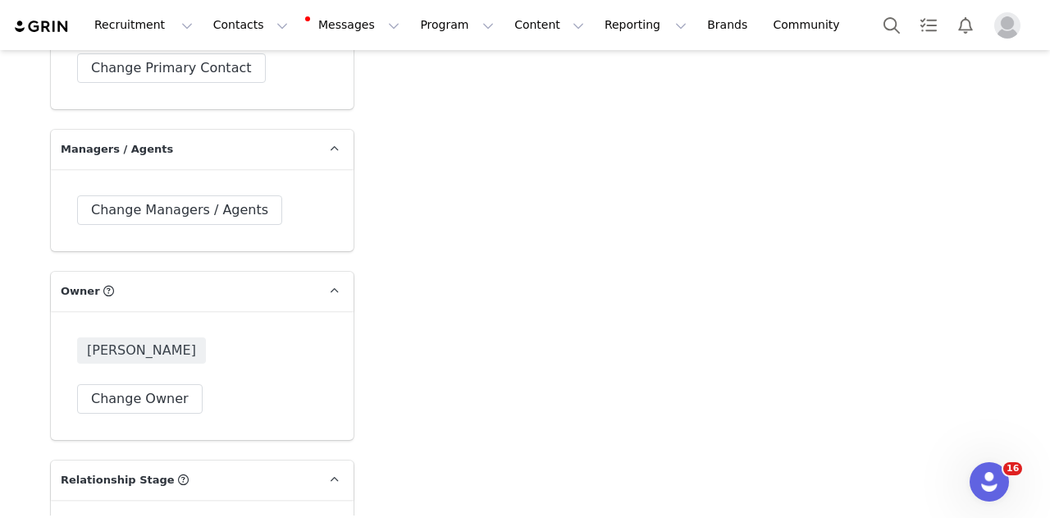
scroll to position [4004, 0]
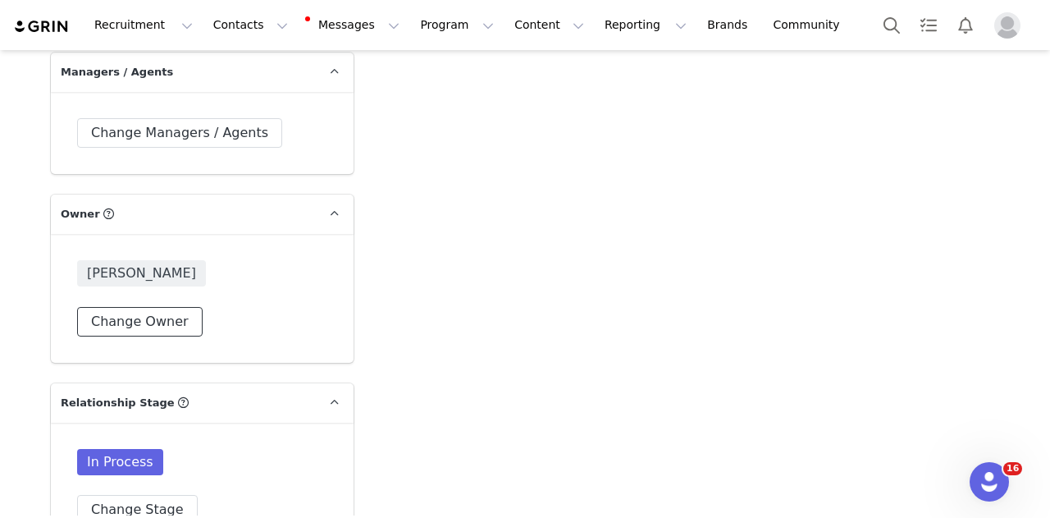
click at [162, 307] on button "Change Owner" at bounding box center [140, 322] width 126 height 30
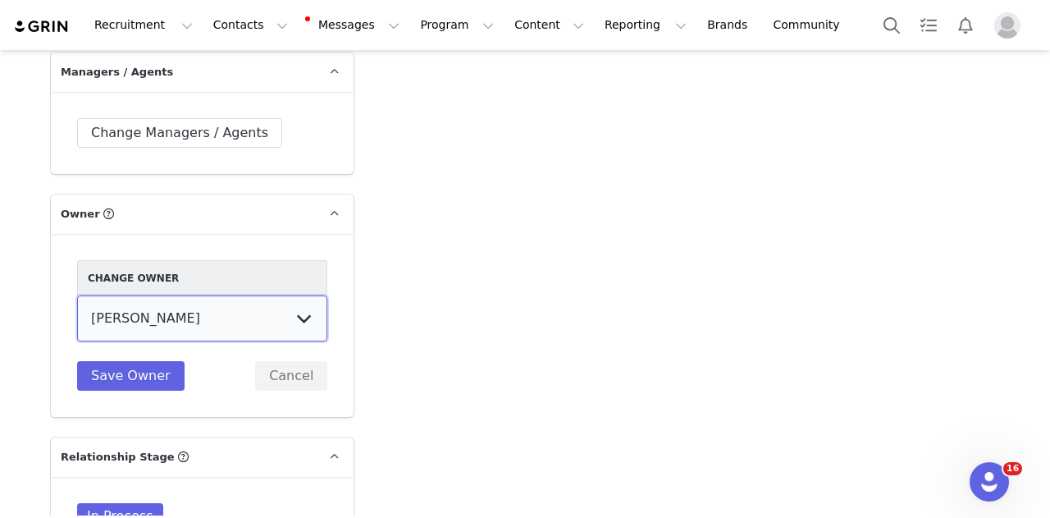
click at [200, 295] on select "Talia Zion Ashley Adler Maya Vandermolen Martina Villaverde Dana israeli Mia Ma…" at bounding box center [202, 318] width 250 height 46
select select "be088153-9b1e-47f1-87c8-a2462e71bc97"
click at [77, 295] on select "Talia Zion Ashley Adler Maya Vandermolen Martina Villaverde Dana israeli Mia Ma…" at bounding box center [202, 318] width 250 height 46
click at [158, 361] on button "Save Owner" at bounding box center [130, 376] width 107 height 30
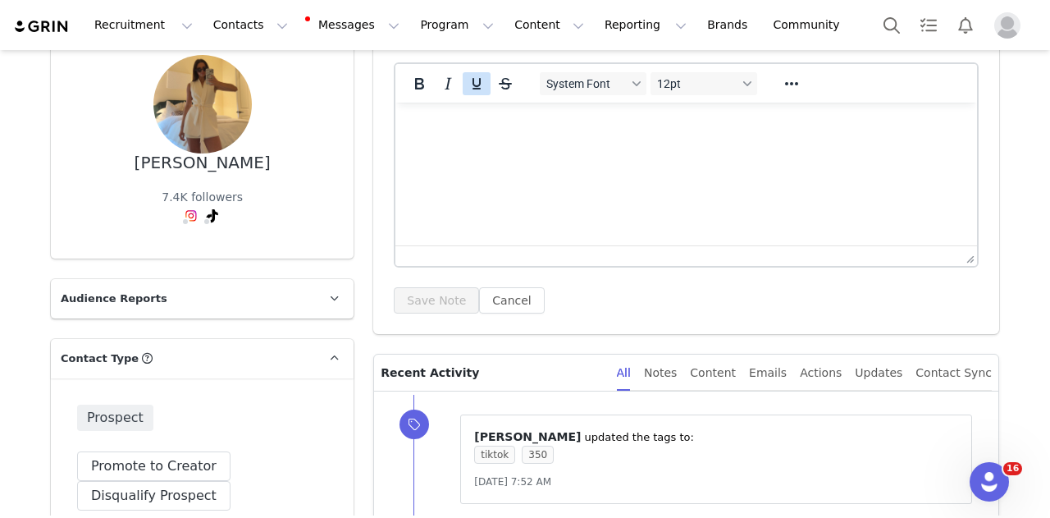
scroll to position [0, 0]
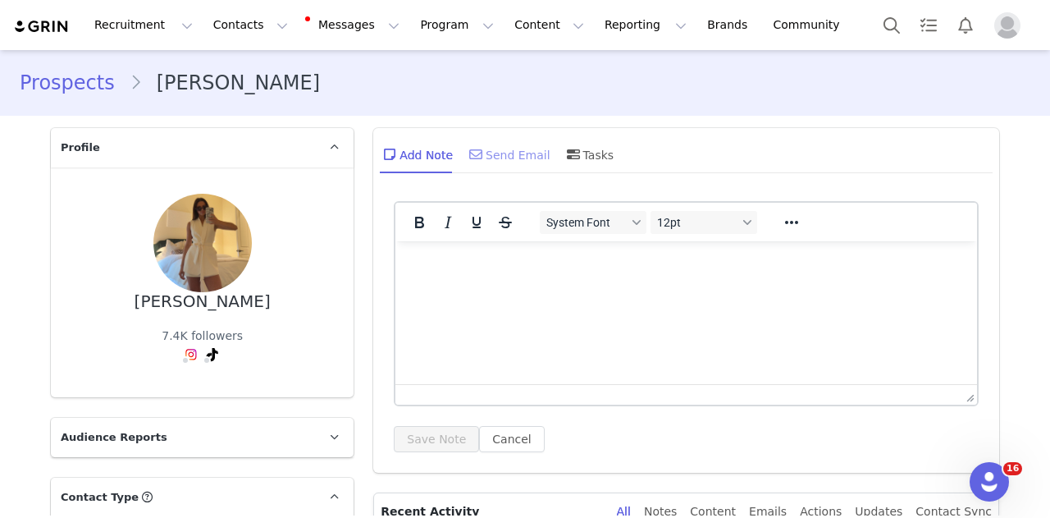
click at [520, 150] on div "Send Email" at bounding box center [508, 154] width 85 height 39
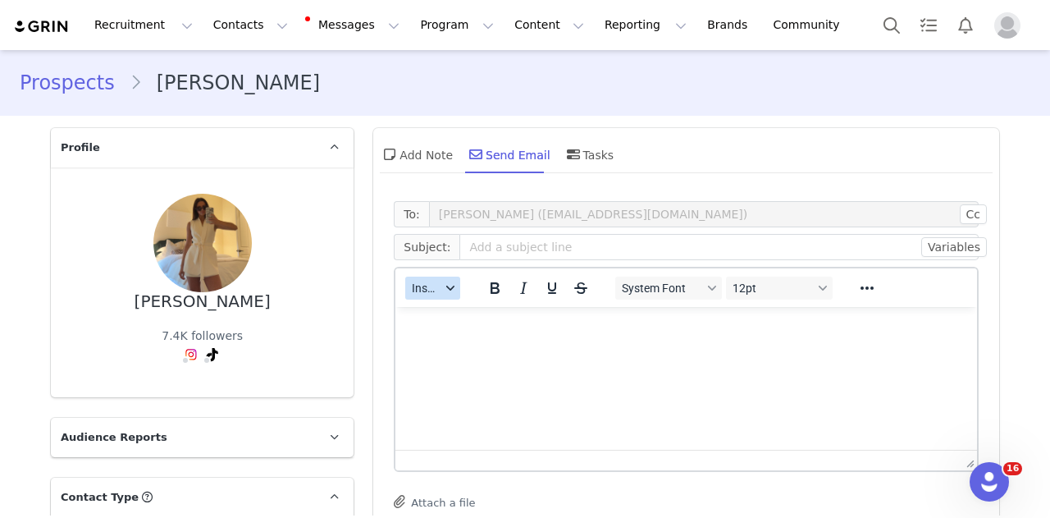
click at [412, 283] on span "Insert" at bounding box center [426, 287] width 29 height 13
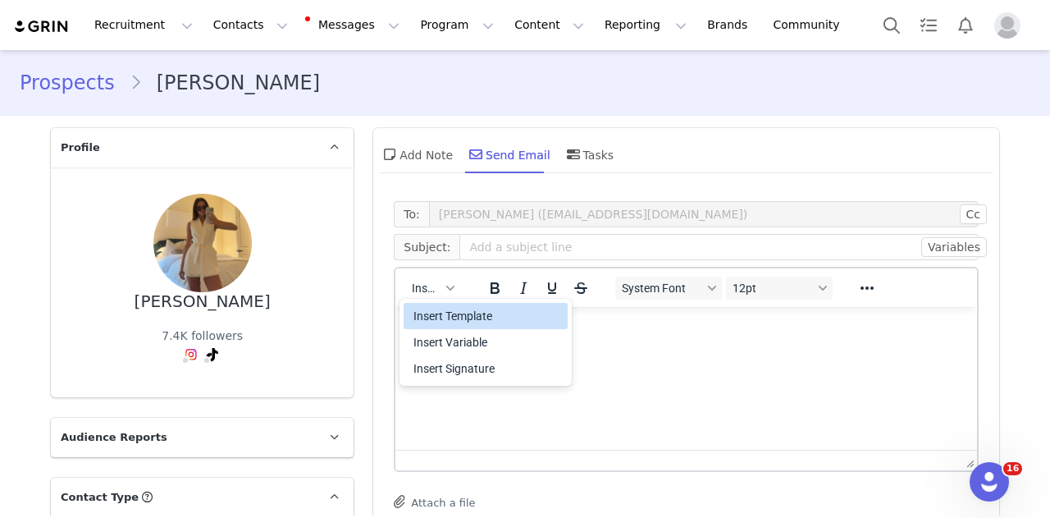
click at [421, 318] on div "Insert Template" at bounding box center [488, 316] width 148 height 20
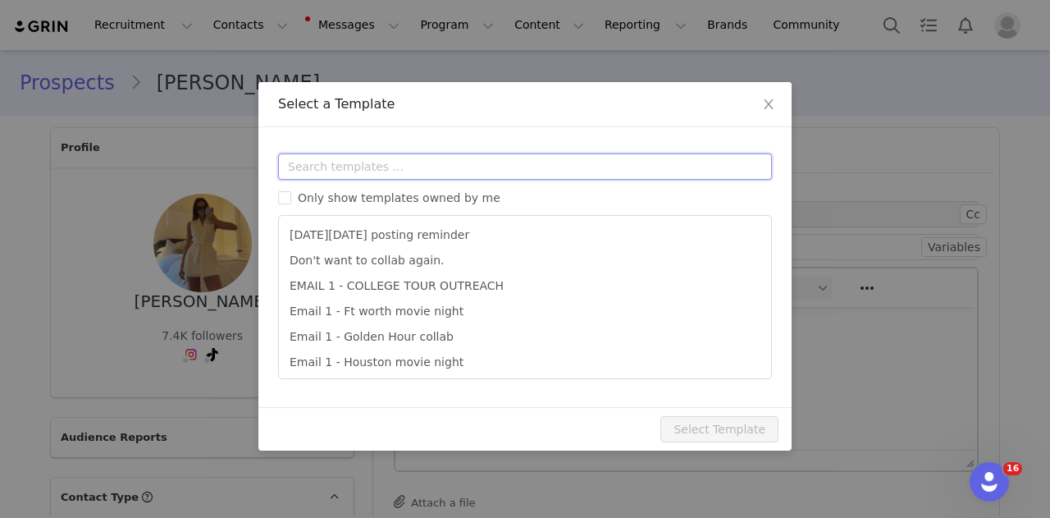
click at [450, 161] on input "text" at bounding box center [525, 166] width 494 height 26
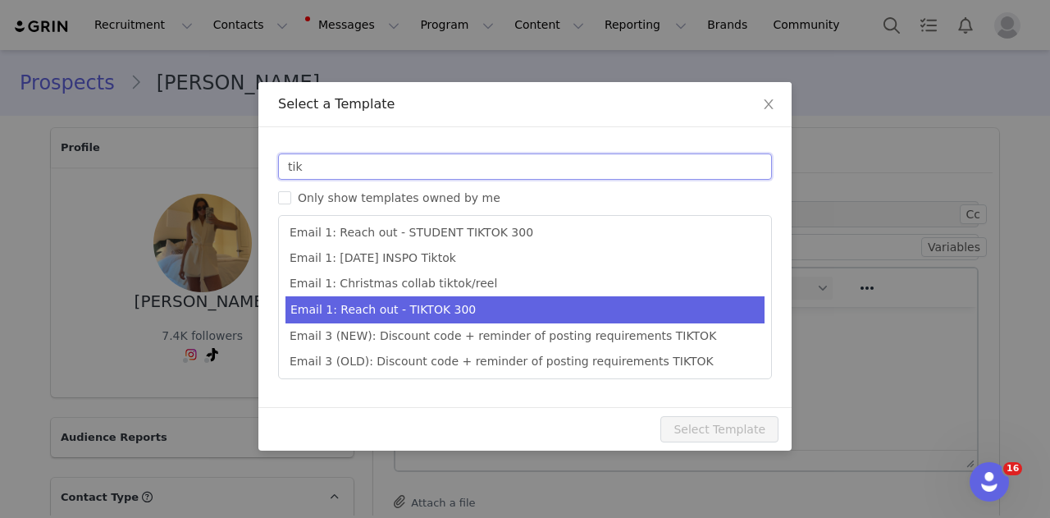
type input "tik"
click at [459, 308] on li "Email 1: Reach out - TIKTOK 300" at bounding box center [525, 309] width 479 height 27
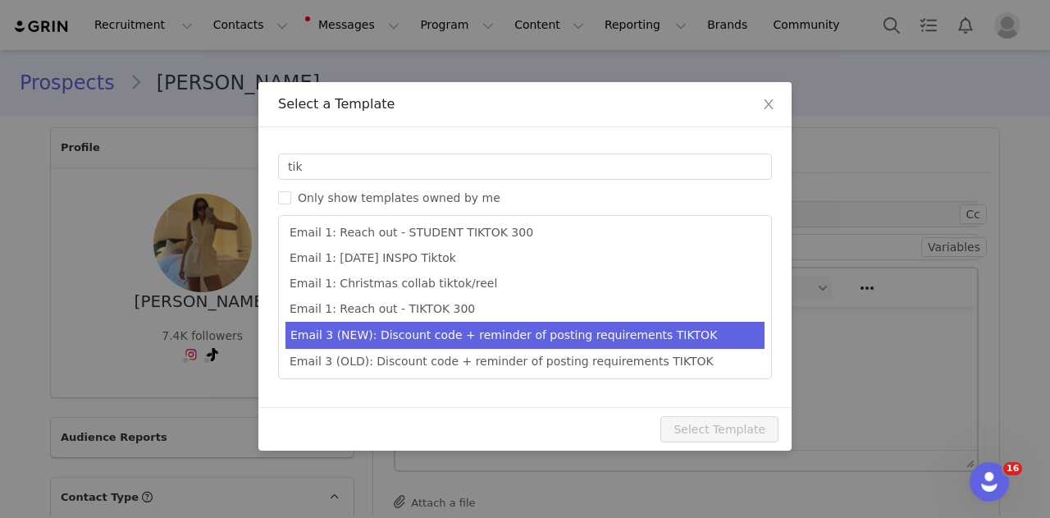
type input "Collab with Edikted 🧡🤎💛"
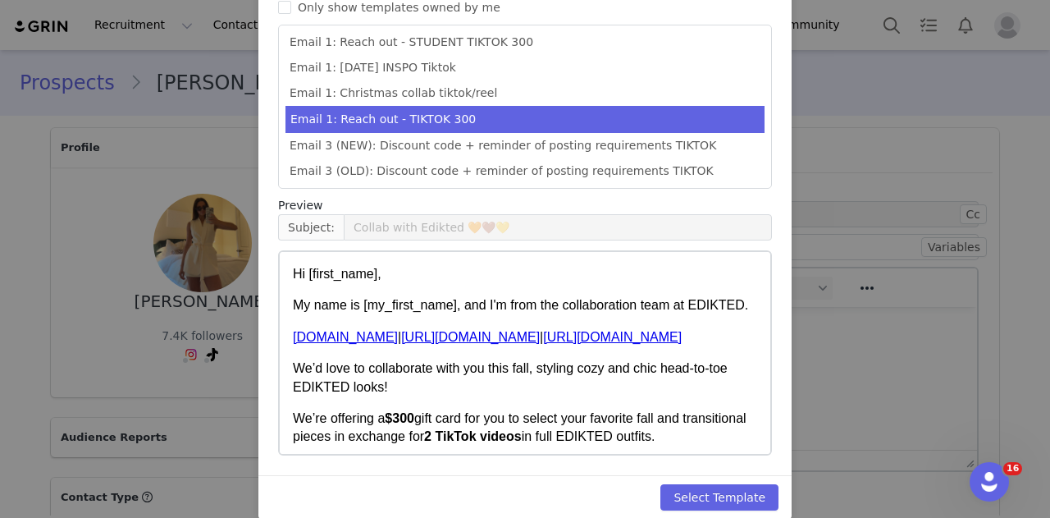
scroll to position [210, 0]
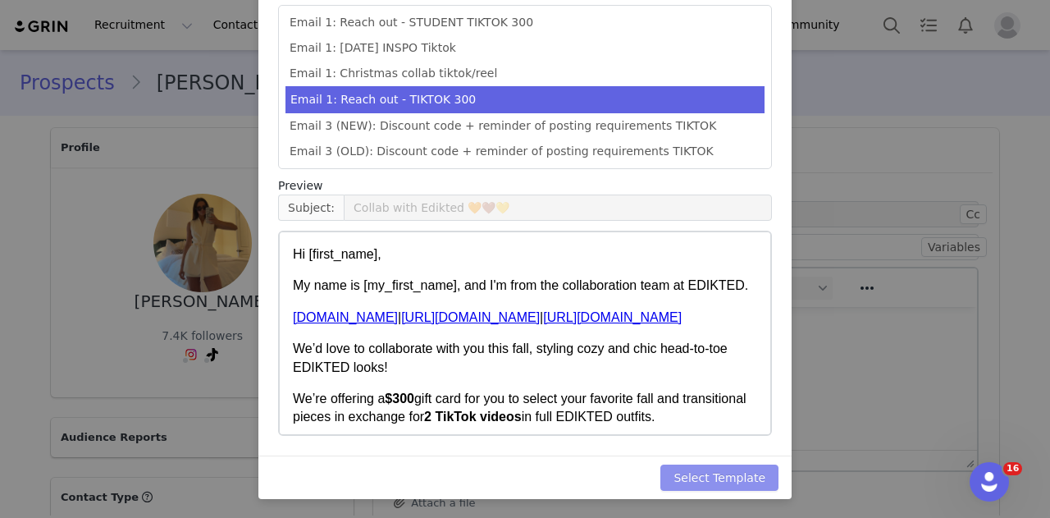
click at [727, 477] on button "Select Template" at bounding box center [719, 477] width 118 height 26
type input "Collab with Edikted 🧡🤎💛"
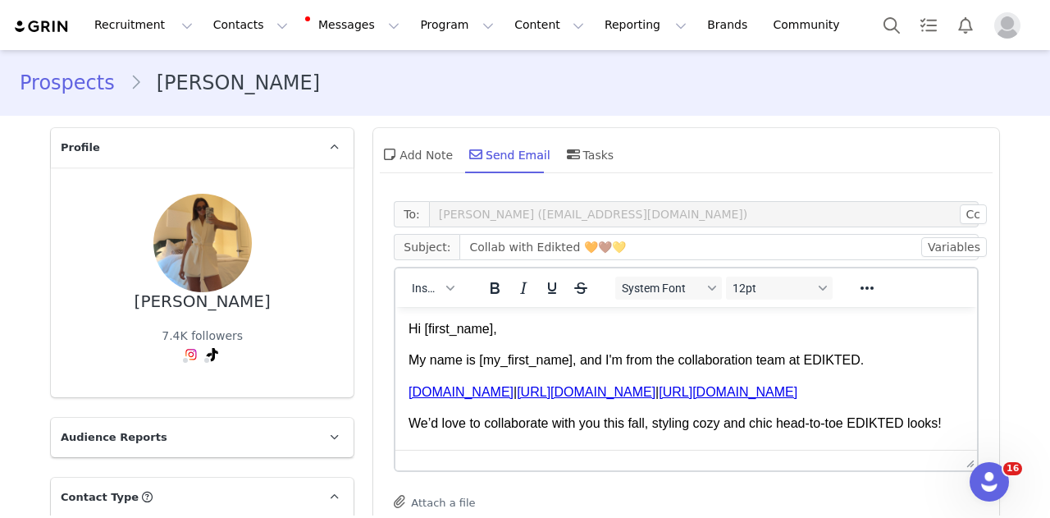
scroll to position [3, 0]
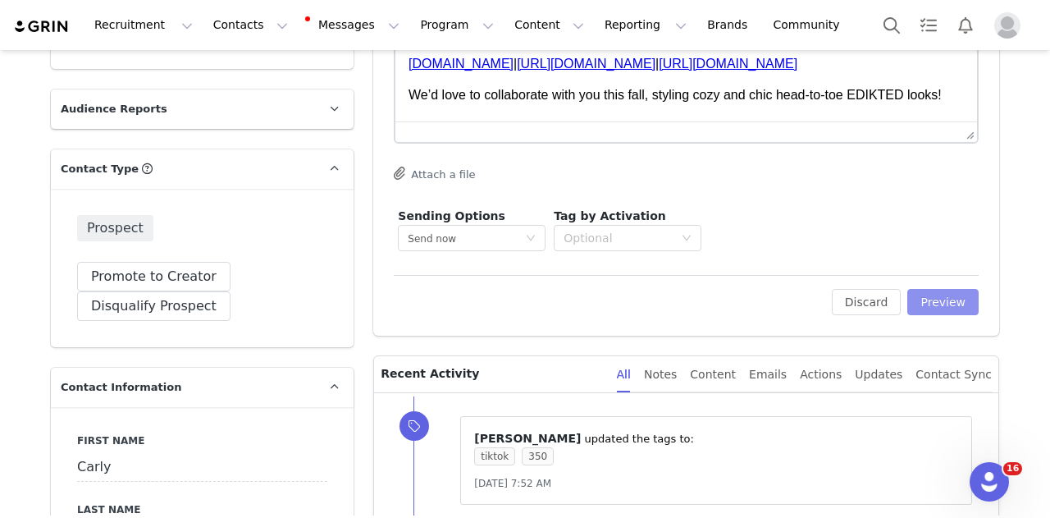
click at [737, 293] on button "Preview" at bounding box center [942, 302] width 71 height 26
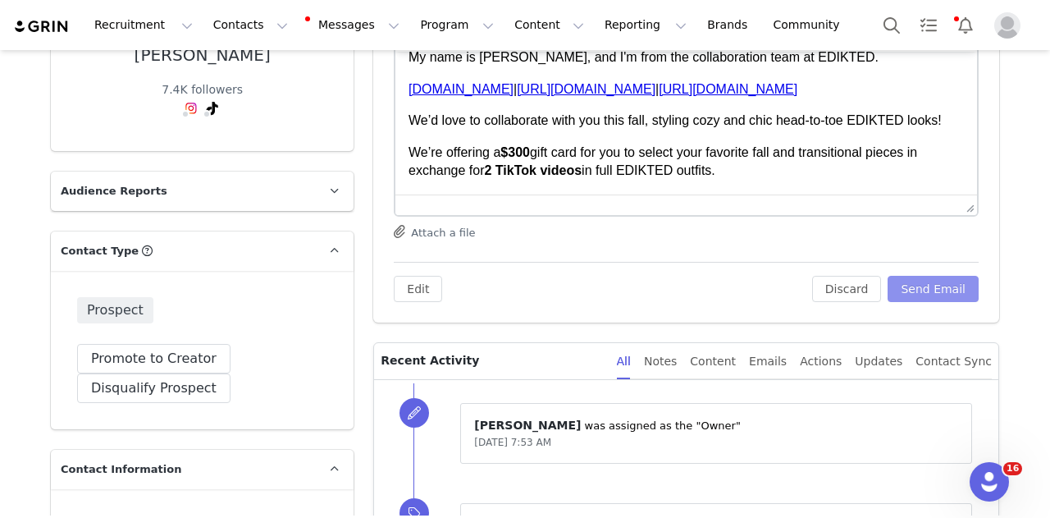
scroll to position [82, 0]
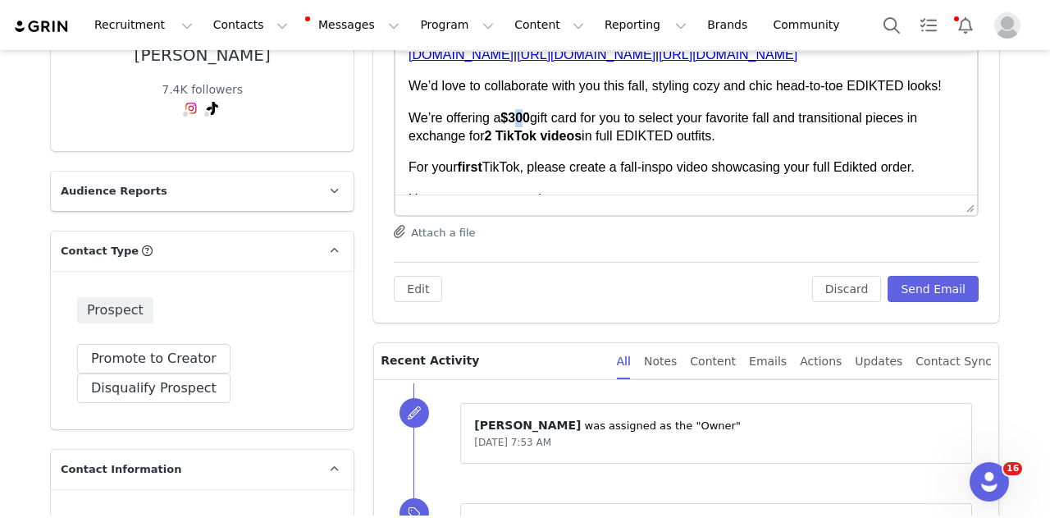
click at [522, 125] on strong "$300" at bounding box center [515, 118] width 30 height 14
click at [737, 281] on button "Send Email" at bounding box center [933, 289] width 91 height 26
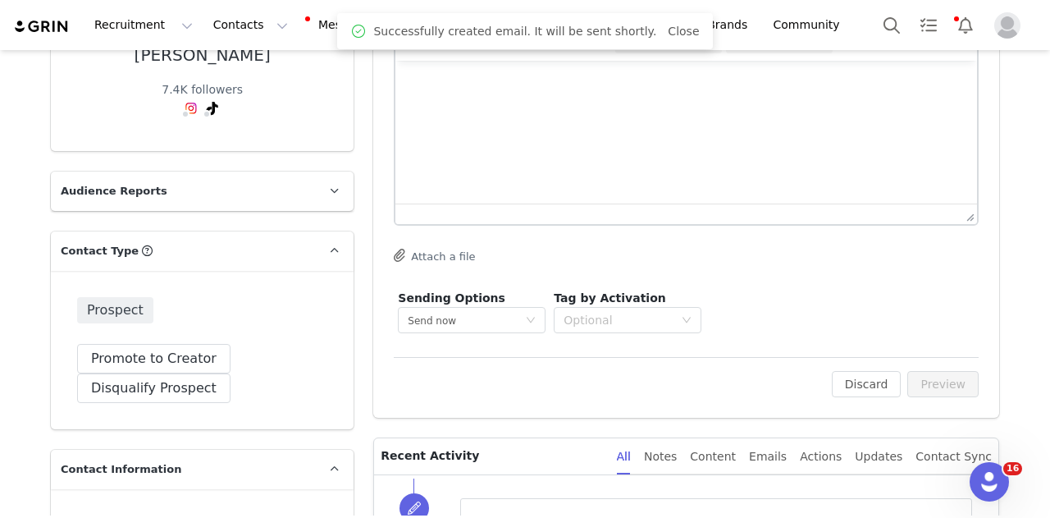
scroll to position [0, 0]
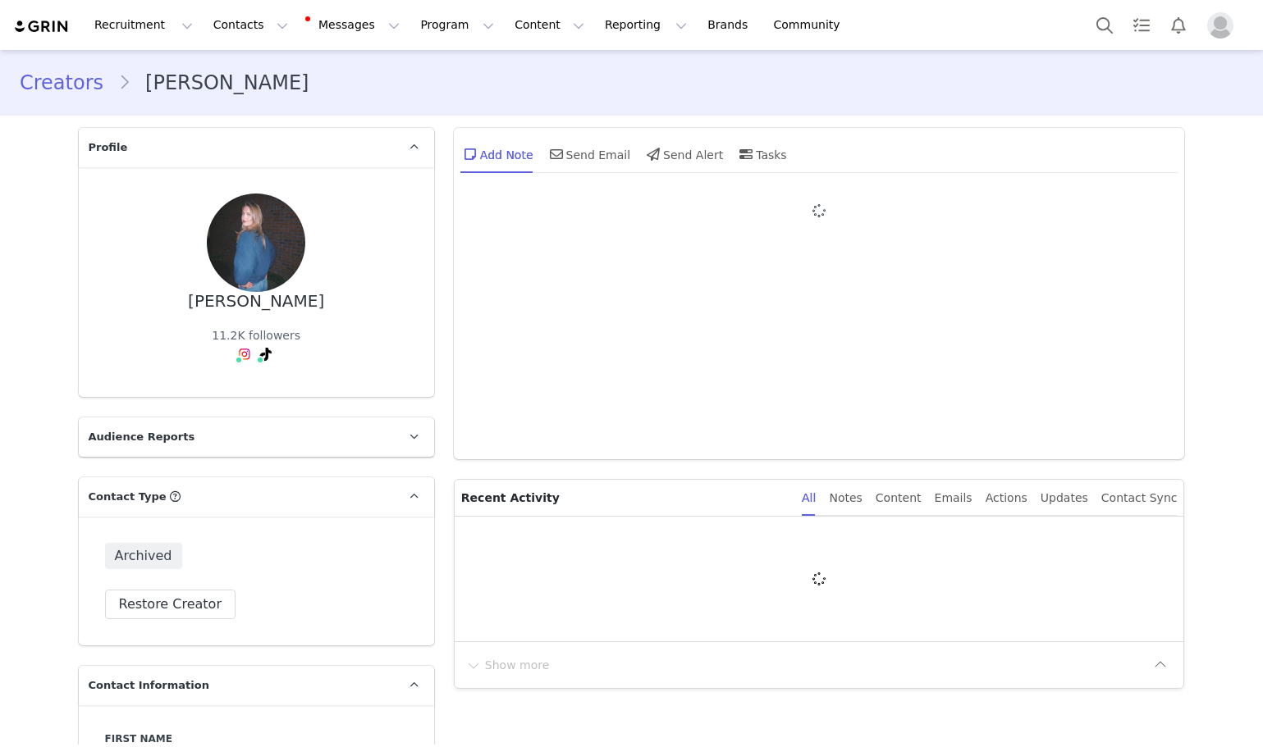
type input "+1 ([GEOGRAPHIC_DATA])"
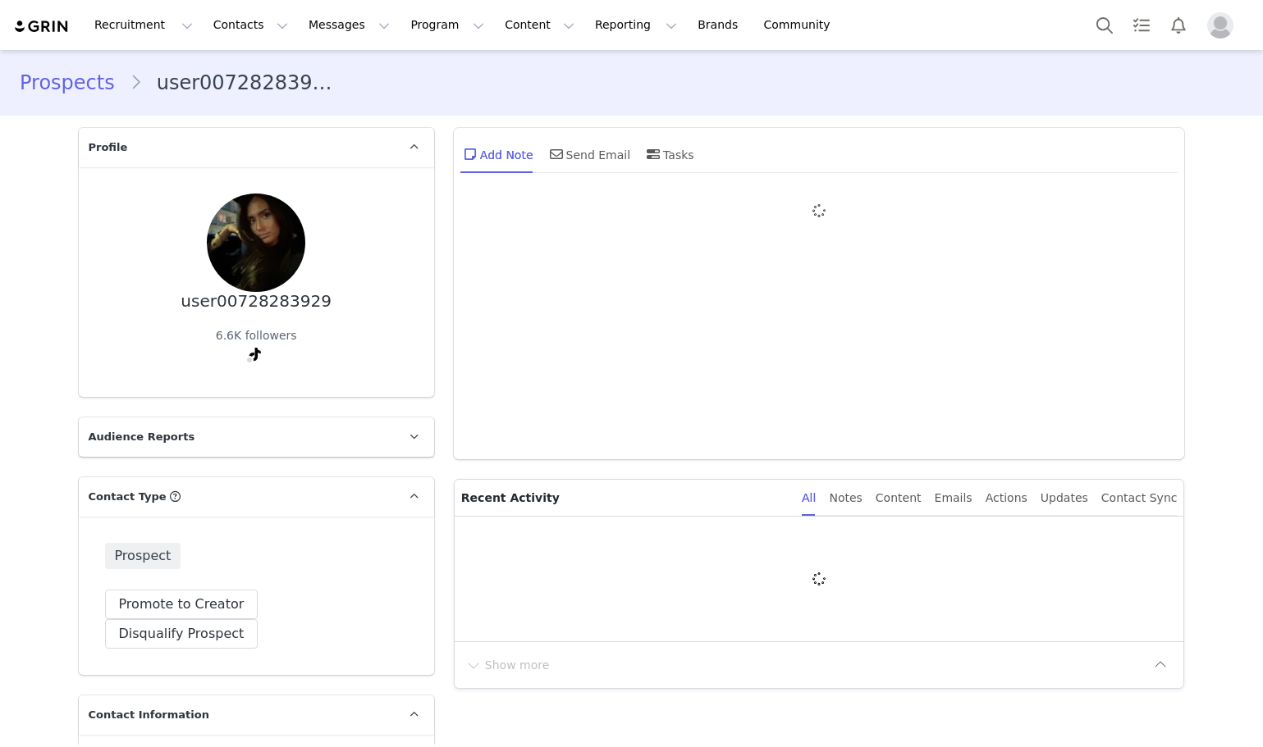
type input "+1 ([GEOGRAPHIC_DATA])"
